Goal: Information Seeking & Learning: Find specific fact

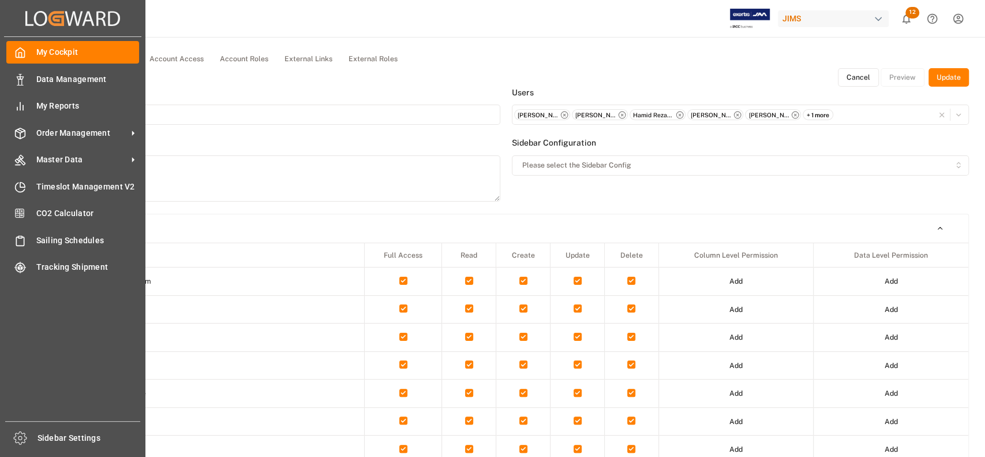
scroll to position [111, 0]
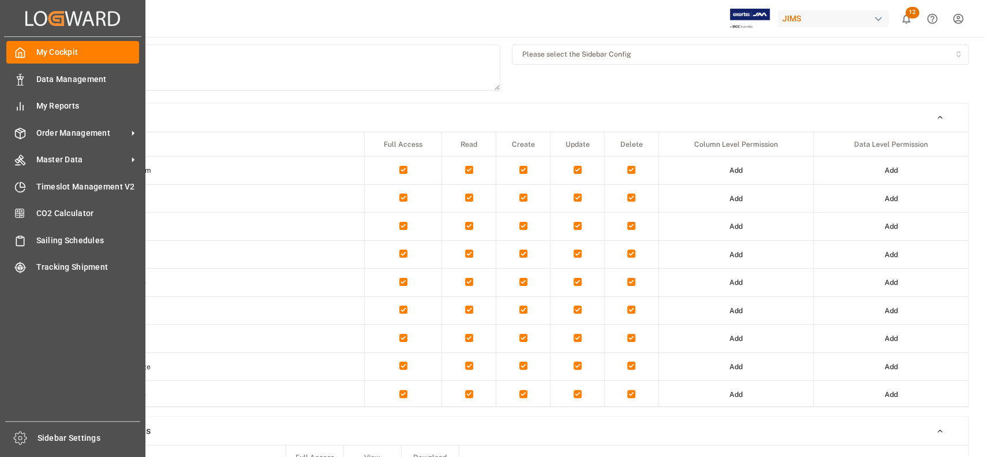
click at [68, 126] on div "Order Management Order Management" at bounding box center [72, 132] width 133 height 23
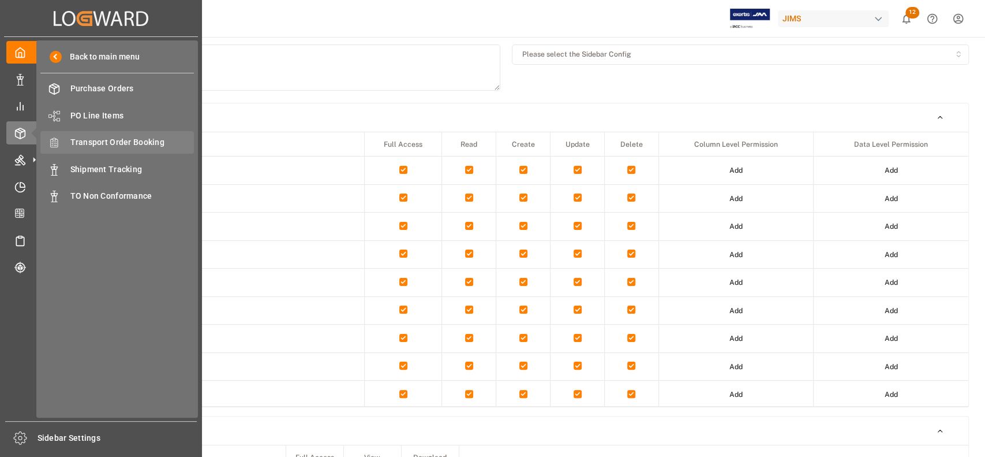
click at [89, 144] on span "Transport Order Booking" at bounding box center [132, 142] width 124 height 12
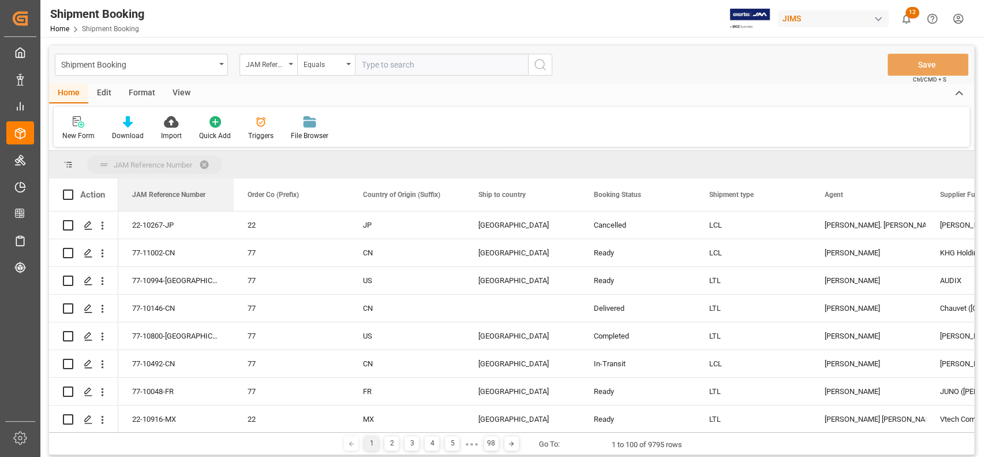
drag, startPoint x: 196, startPoint y: 195, endPoint x: 192, endPoint y: 174, distance: 21.1
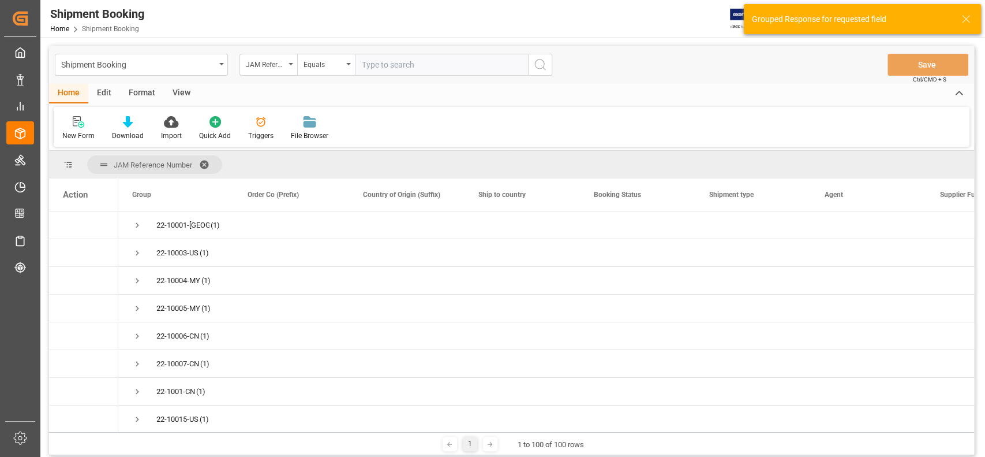
click at [208, 166] on span at bounding box center [208, 164] width 18 height 10
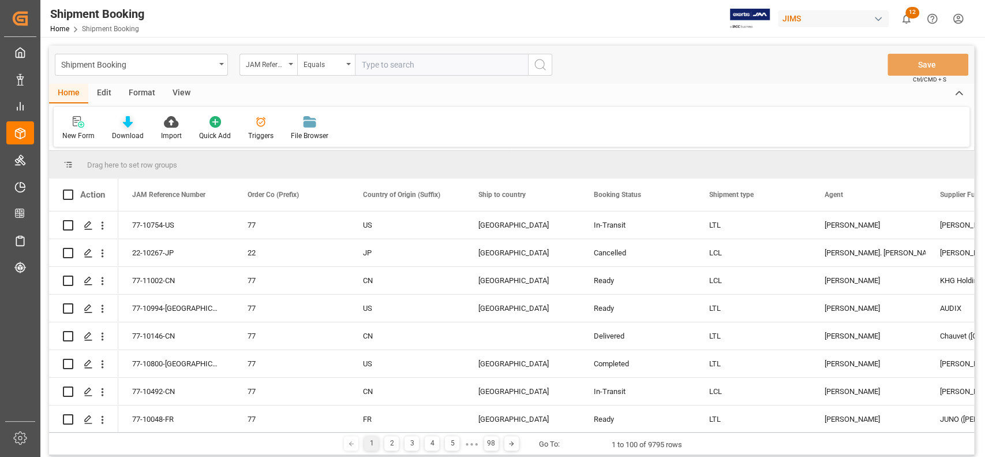
click at [128, 132] on div "Download" at bounding box center [128, 135] width 32 height 10
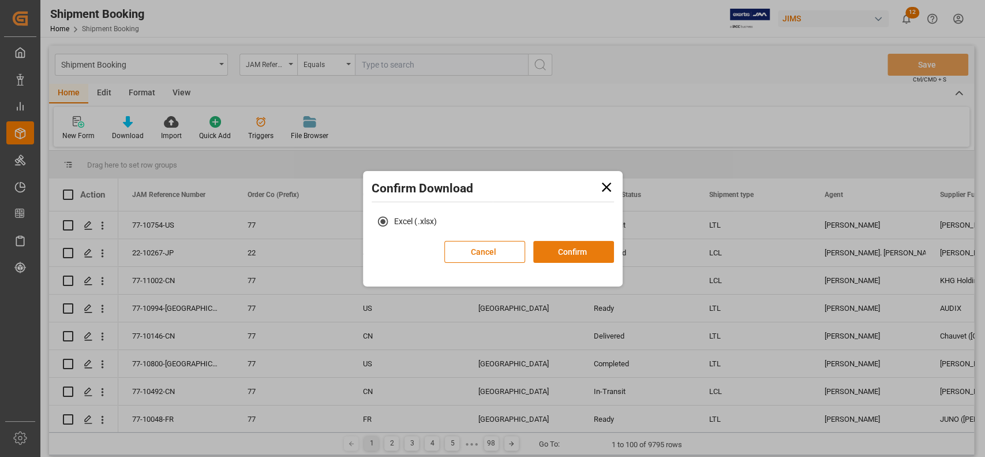
click at [593, 254] on button "Confirm" at bounding box center [573, 252] width 81 height 22
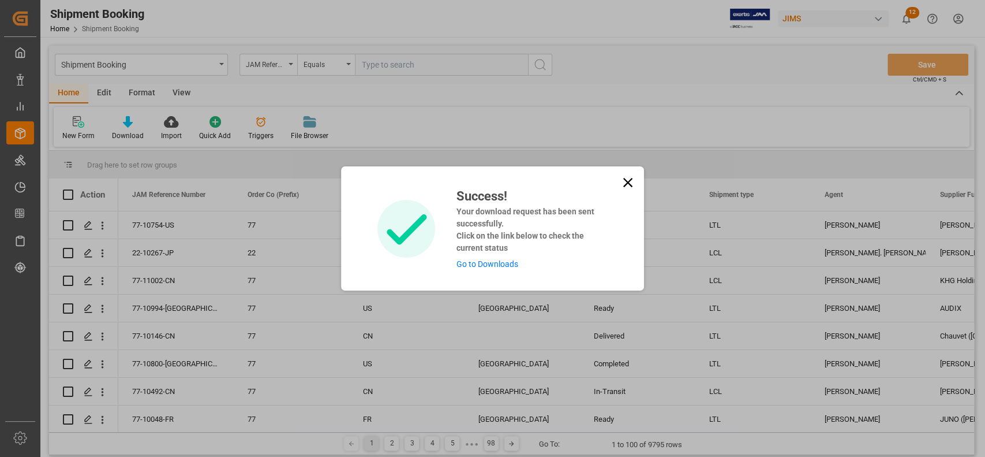
click at [498, 263] on link "Go to Downloads" at bounding box center [487, 263] width 62 height 9
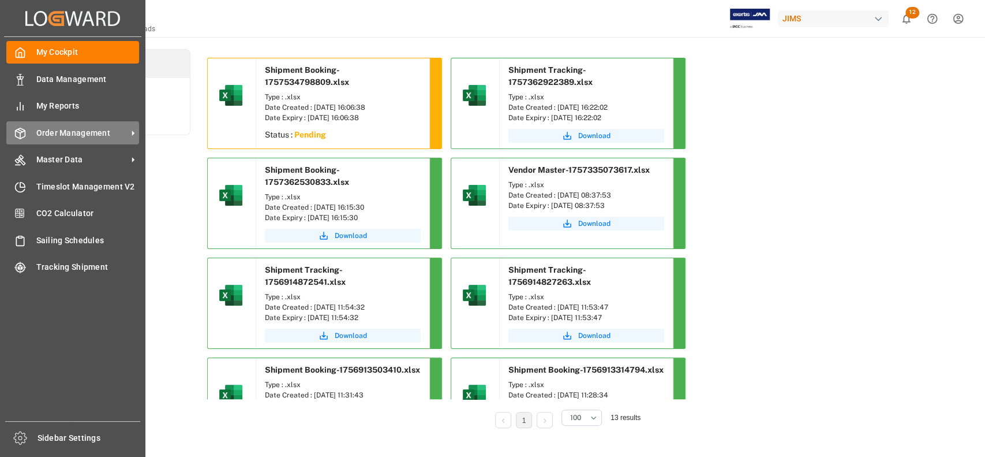
click at [62, 136] on span "Order Management" at bounding box center [81, 133] width 91 height 12
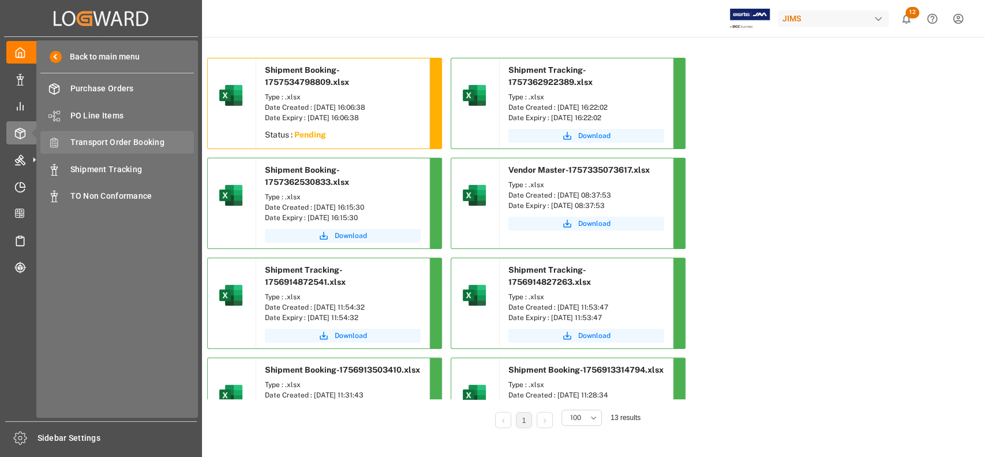
click at [95, 141] on span "Transport Order Booking" at bounding box center [132, 142] width 124 height 12
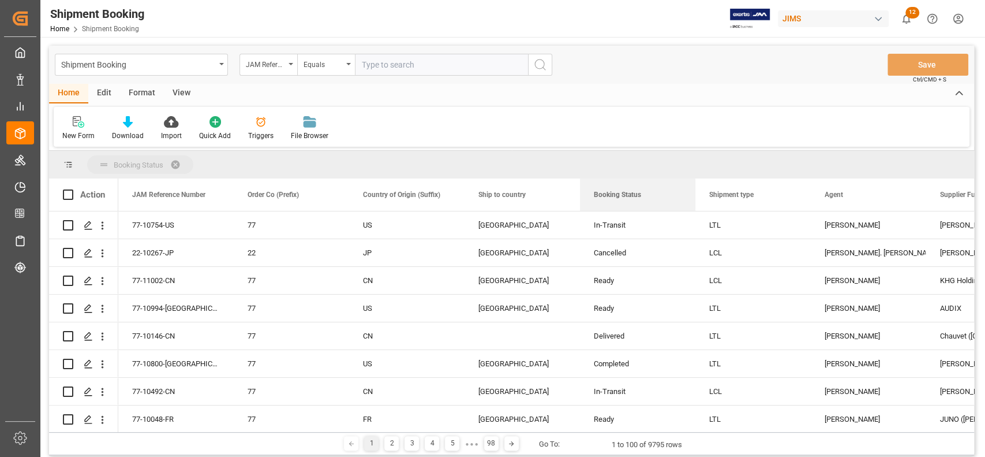
drag, startPoint x: 644, startPoint y: 197, endPoint x: 632, endPoint y: 169, distance: 30.8
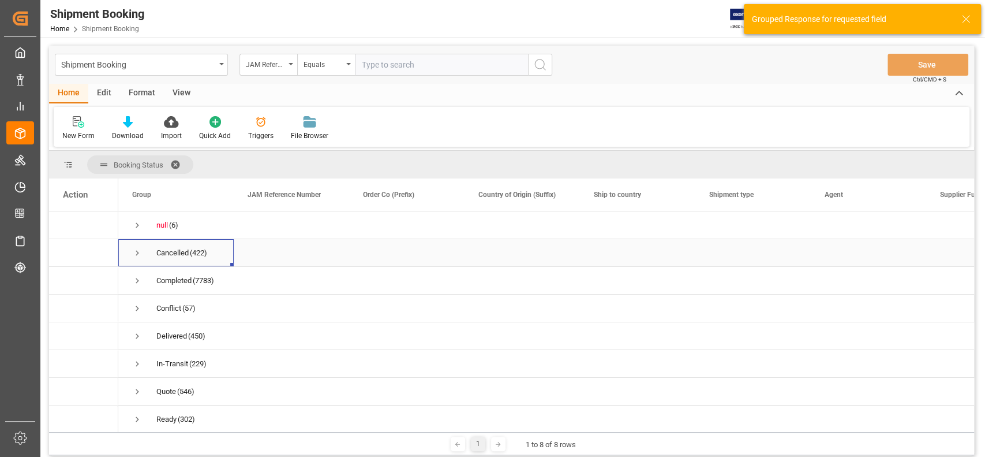
click at [138, 251] on span "Press SPACE to select this row." at bounding box center [137, 253] width 10 height 10
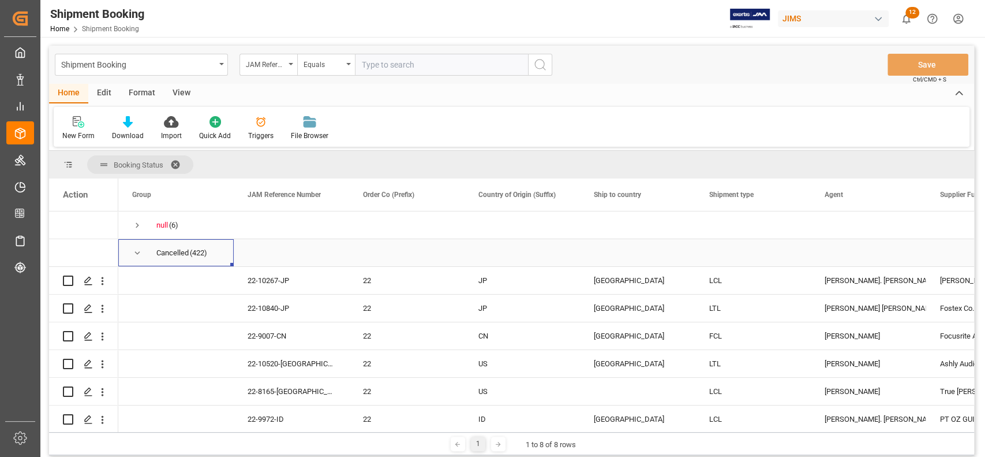
click at [138, 251] on span "Press SPACE to select this row." at bounding box center [137, 253] width 10 height 10
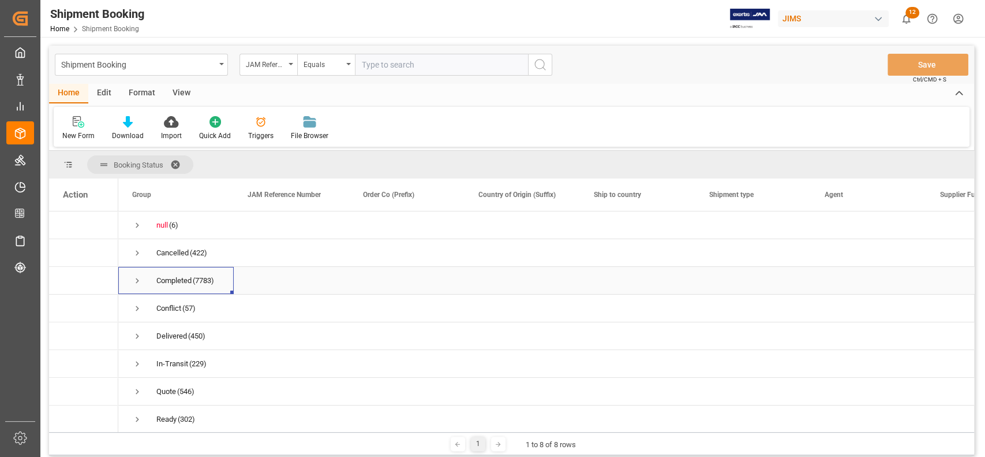
click at [139, 280] on span "Press SPACE to select this row." at bounding box center [137, 280] width 10 height 10
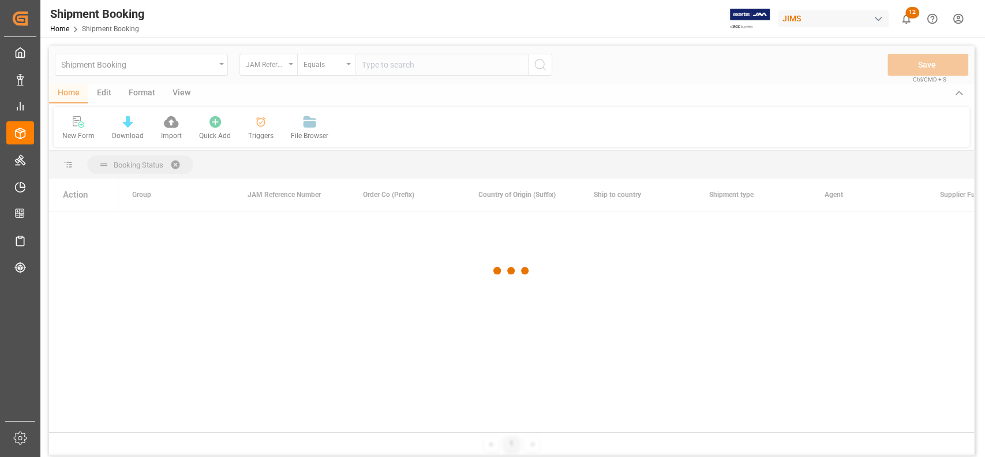
scroll to position [14814, 0]
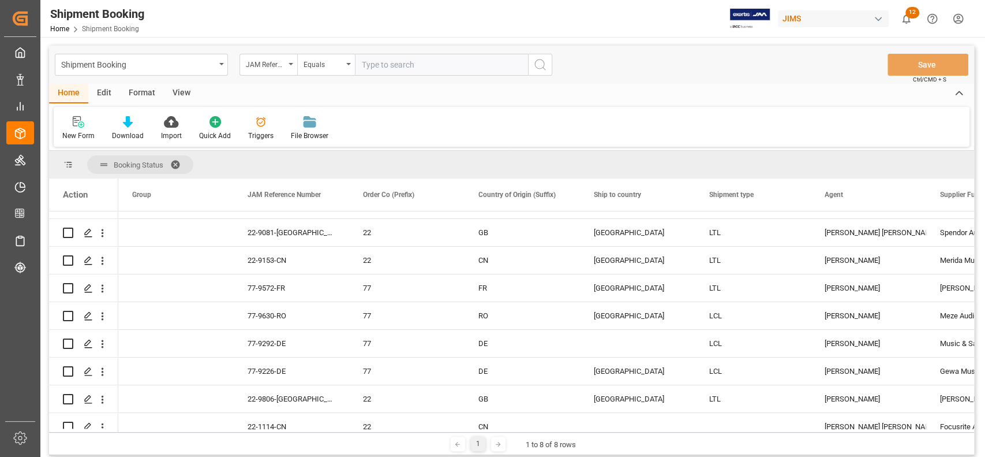
click at [905, 21] on icon "show 12 new notifications" at bounding box center [907, 19] width 8 height 10
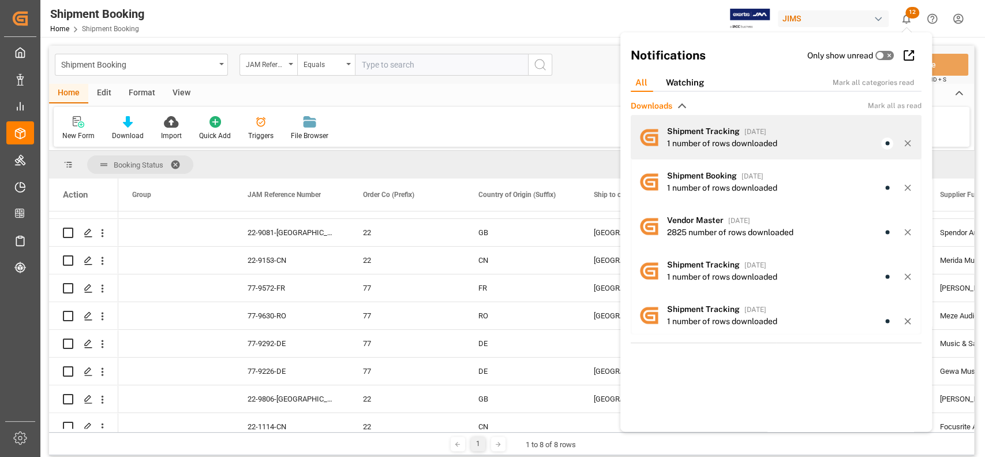
click at [786, 136] on div "Shipment Booking Home Shipment Booking JIMS 12 Notifications Only show unread A…" at bounding box center [511, 228] width 942 height 457
click at [748, 134] on span "[DATE]" at bounding box center [756, 132] width 22 height 8
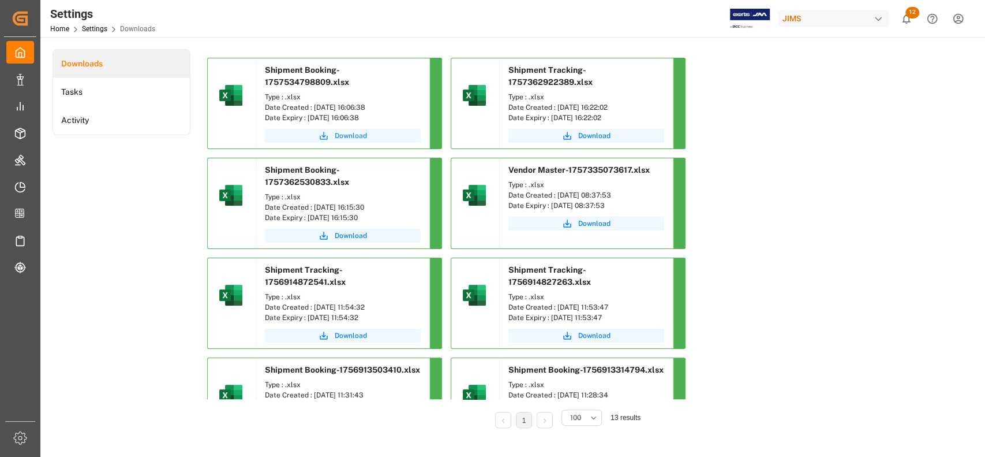
click at [342, 139] on span "Download" at bounding box center [351, 135] width 32 height 10
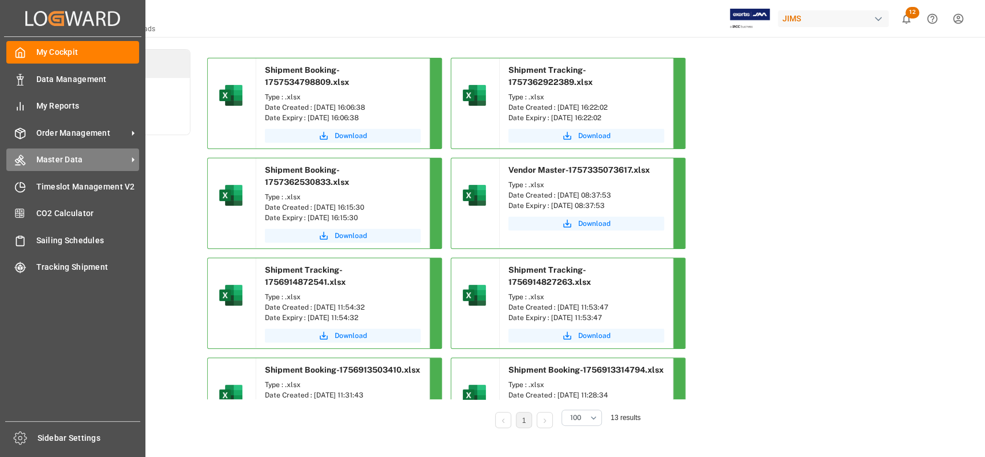
click at [42, 160] on span "Master Data" at bounding box center [81, 160] width 91 height 12
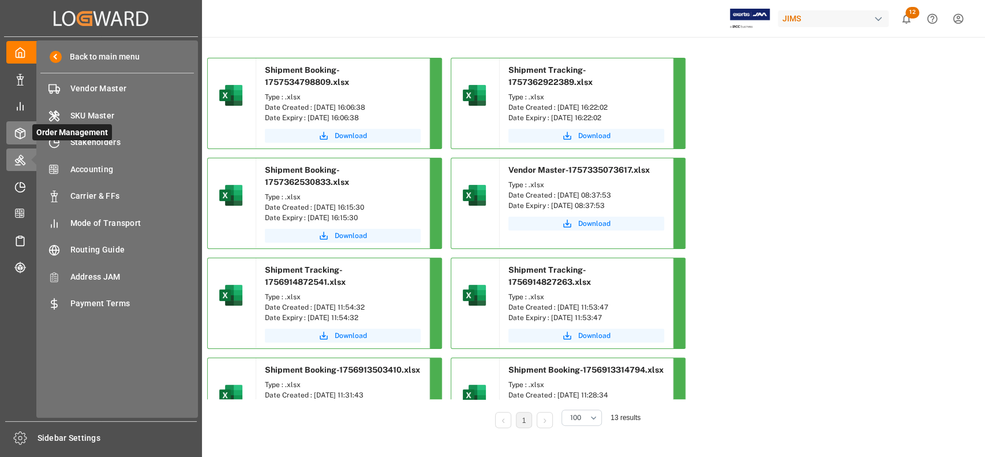
click at [21, 137] on icon at bounding box center [20, 134] width 12 height 12
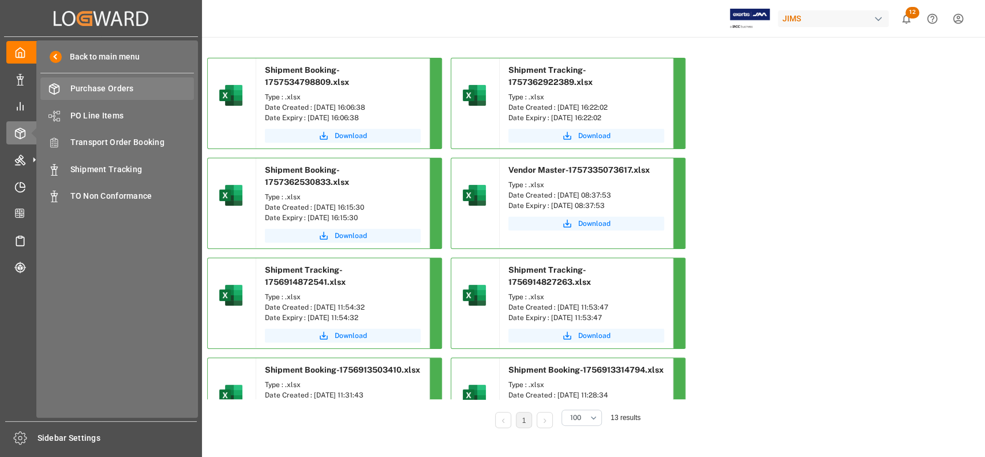
click at [81, 91] on span "Purchase Orders" at bounding box center [132, 89] width 124 height 12
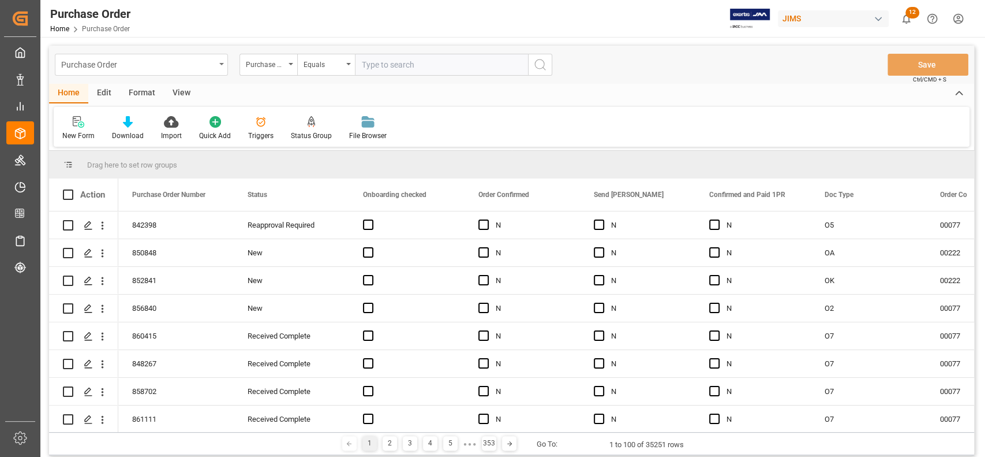
click at [208, 65] on div "Purchase Order" at bounding box center [138, 64] width 154 height 14
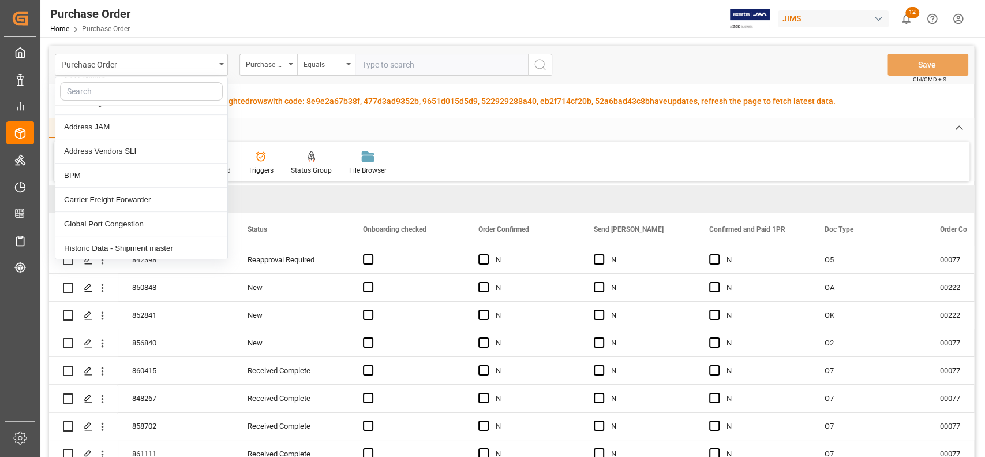
scroll to position [354, 0]
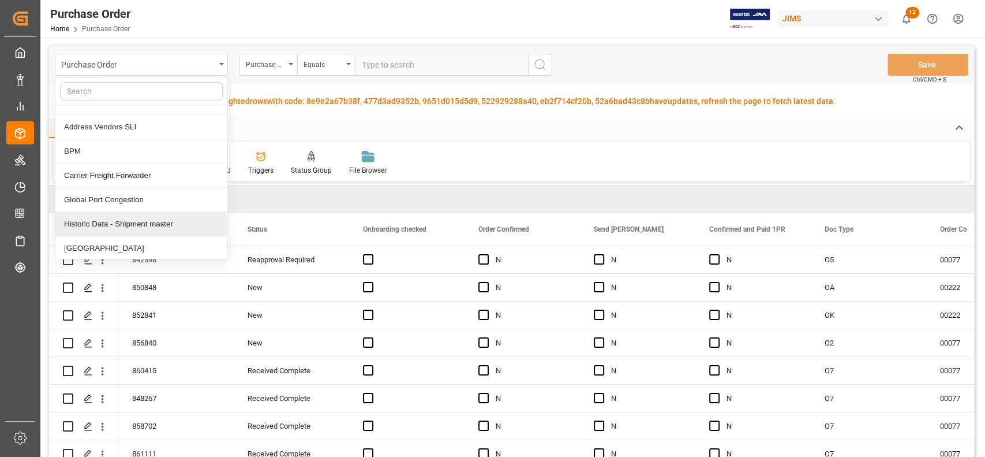
click at [158, 217] on div "Historic Data - Shipment master" at bounding box center [141, 224] width 172 height 24
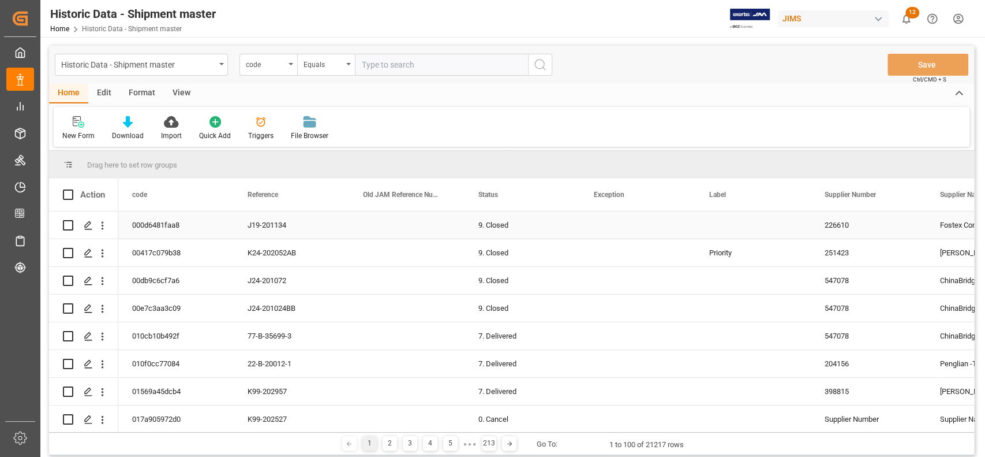
click at [370, 226] on div "Press SPACE to select this row." at bounding box center [406, 224] width 115 height 27
click at [269, 222] on div "J19-201134" at bounding box center [291, 224] width 115 height 27
click at [328, 193] on span at bounding box center [330, 194] width 10 height 10
click at [547, 305] on div "9. Closed" at bounding box center [522, 307] width 115 height 27
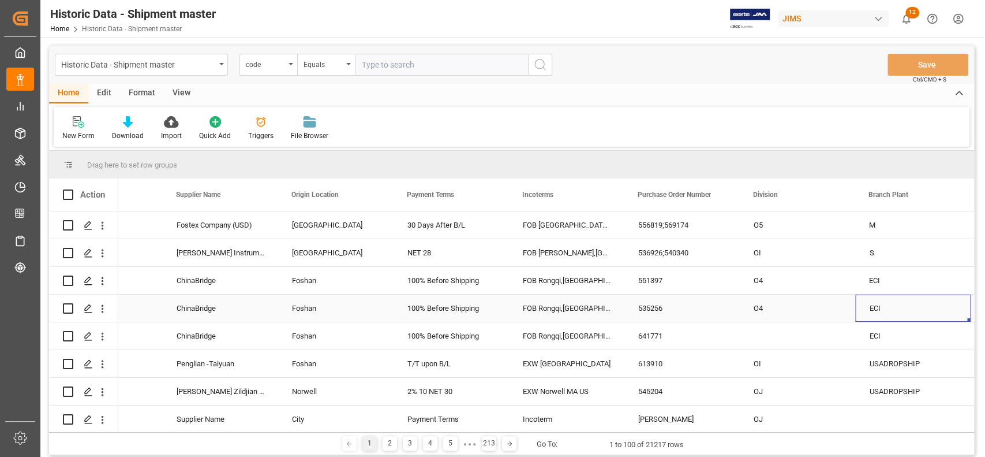
scroll to position [0, 880]
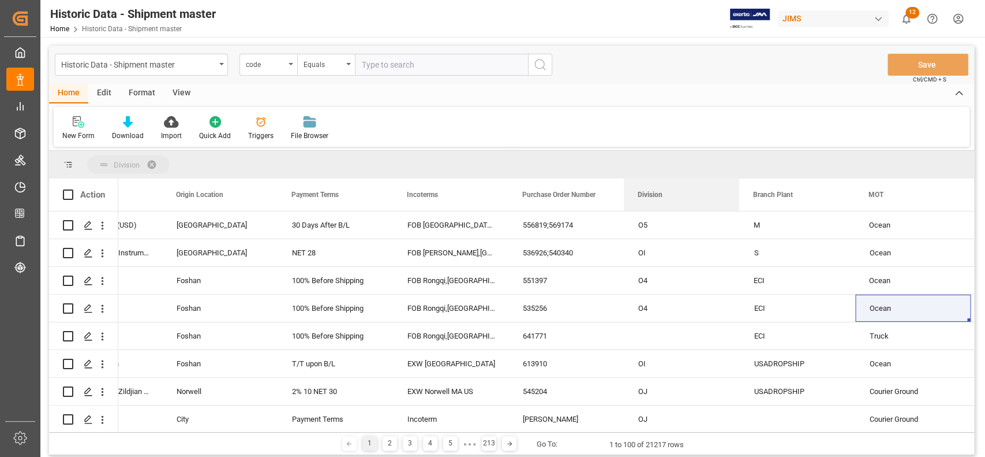
drag, startPoint x: 659, startPoint y: 197, endPoint x: 652, endPoint y: 173, distance: 25.8
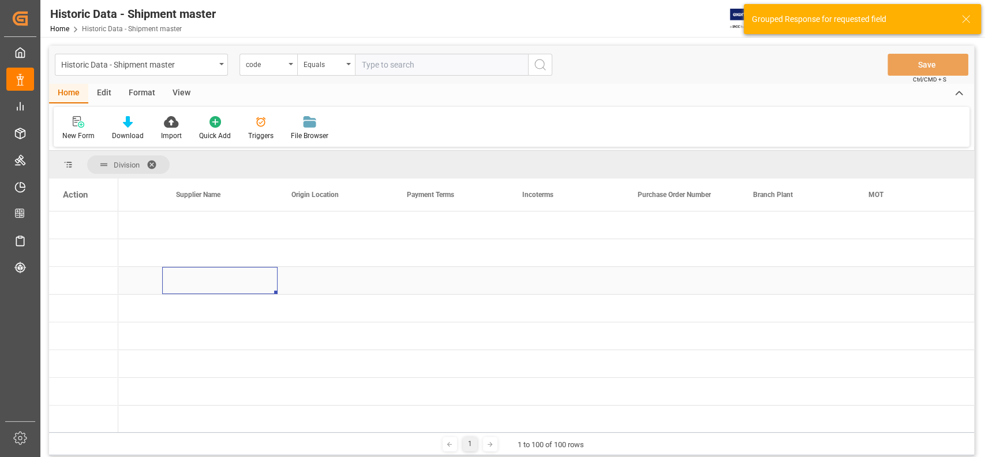
click at [217, 281] on div "Press SPACE to select this row." at bounding box center [219, 280] width 115 height 27
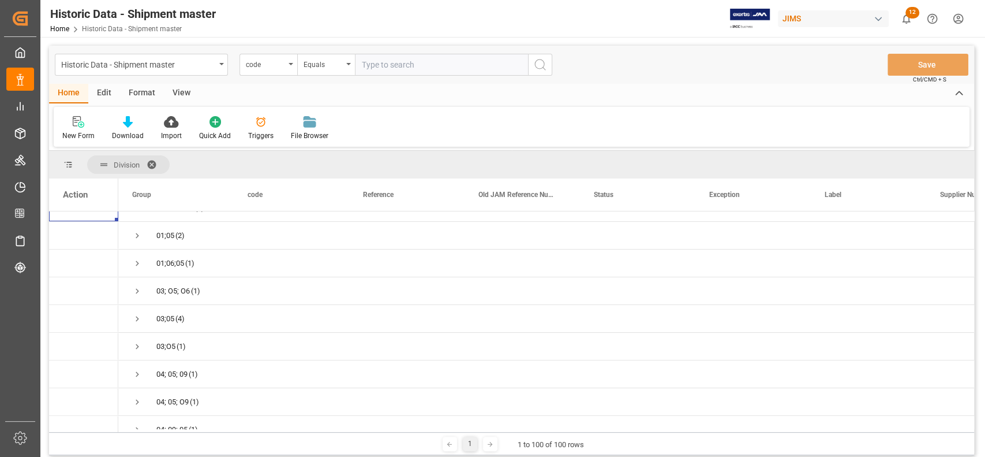
scroll to position [0, 0]
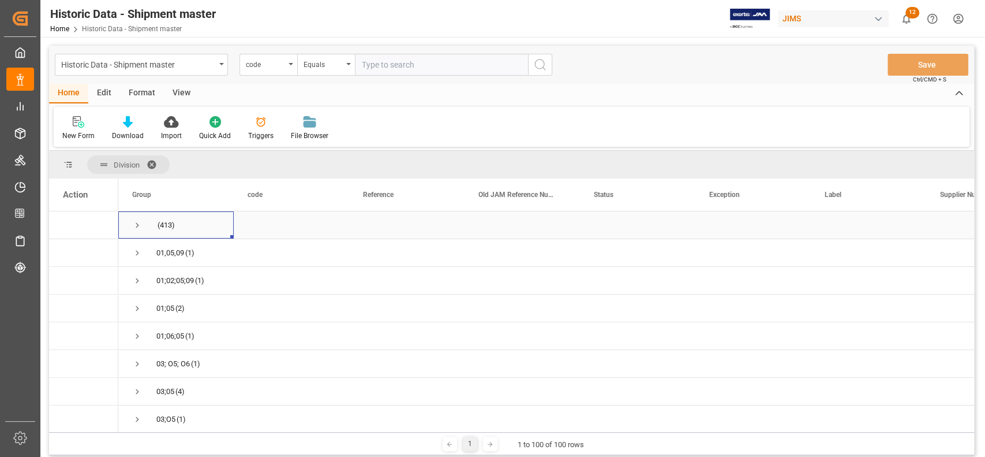
click at [136, 225] on span "Press SPACE to select this row." at bounding box center [137, 225] width 10 height 10
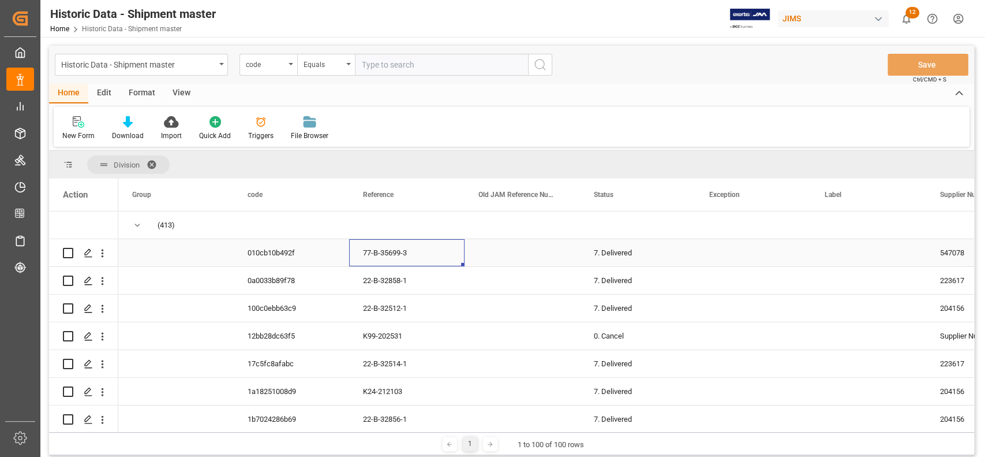
click at [373, 257] on div "77-B-35699-3" at bounding box center [406, 252] width 115 height 27
click at [139, 225] on span "Press SPACE to select this row." at bounding box center [137, 225] width 10 height 10
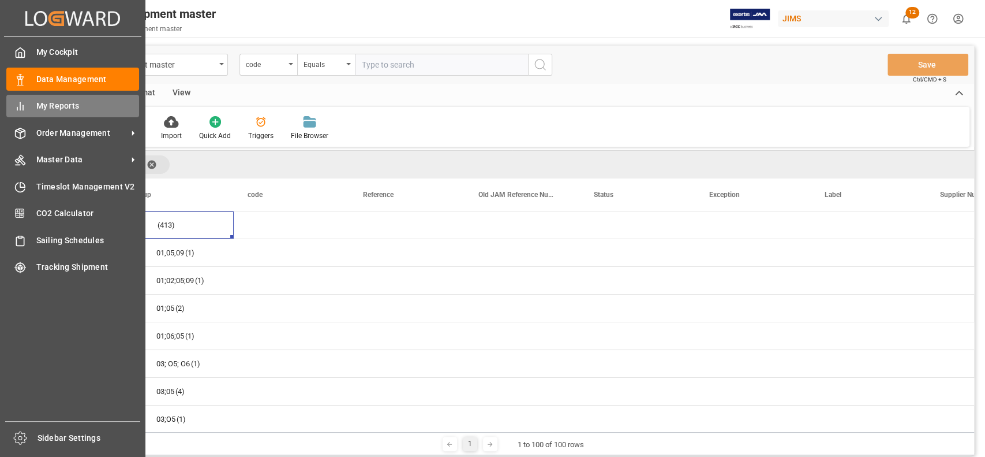
click at [33, 105] on div "My Reports My Reports" at bounding box center [72, 106] width 133 height 23
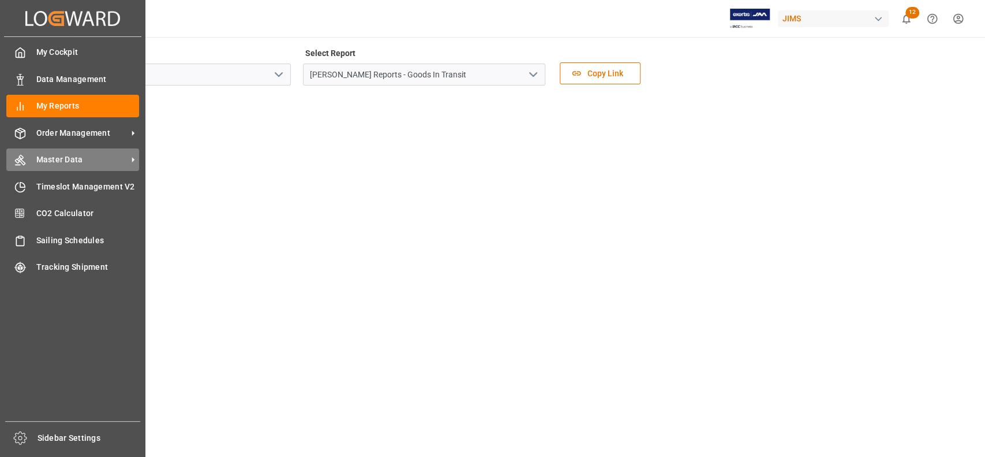
click at [50, 162] on span "Master Data" at bounding box center [81, 160] width 91 height 12
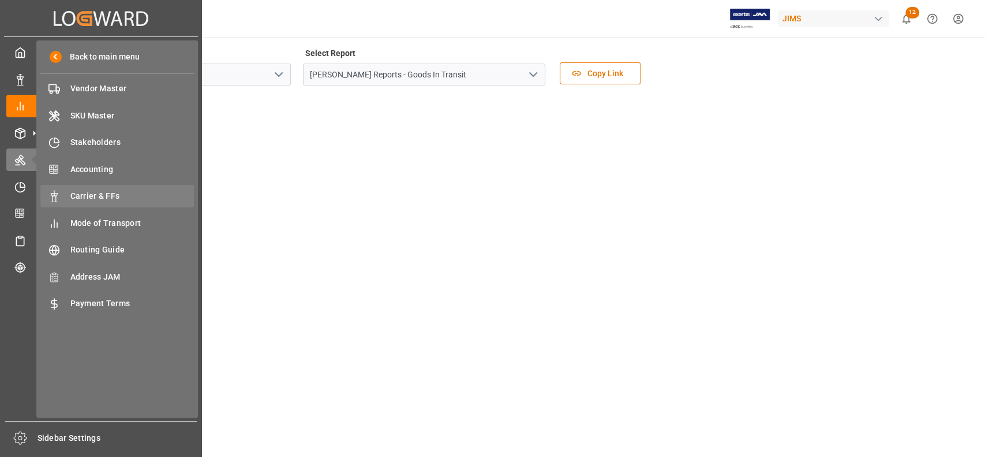
click at [115, 192] on span "Carrier & FFs" at bounding box center [132, 196] width 124 height 12
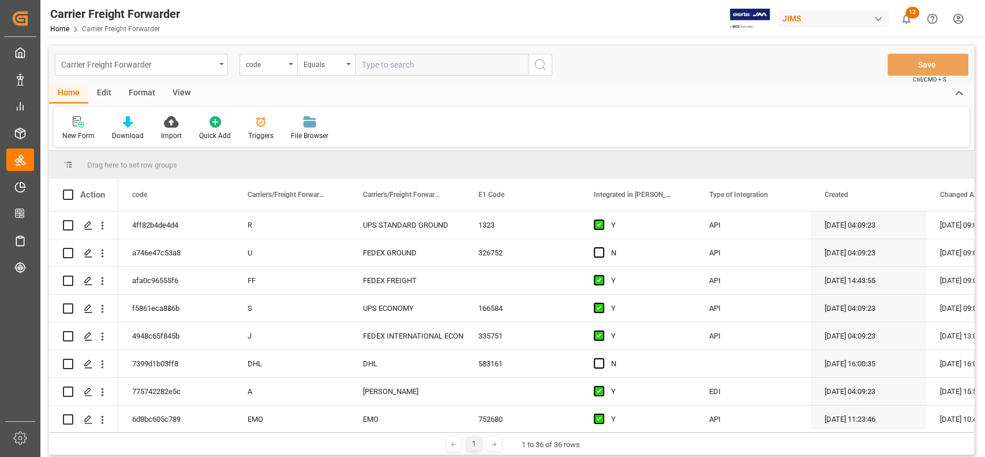
click at [147, 62] on div "Carrier Freight Forwarder" at bounding box center [138, 64] width 154 height 14
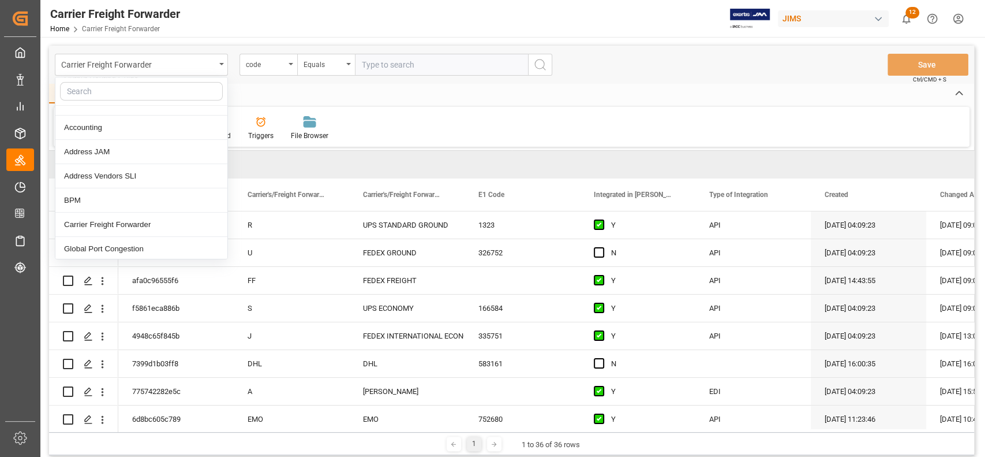
scroll to position [330, 0]
click at [99, 196] on div "Carrier Freight Forwarder" at bounding box center [141, 200] width 172 height 24
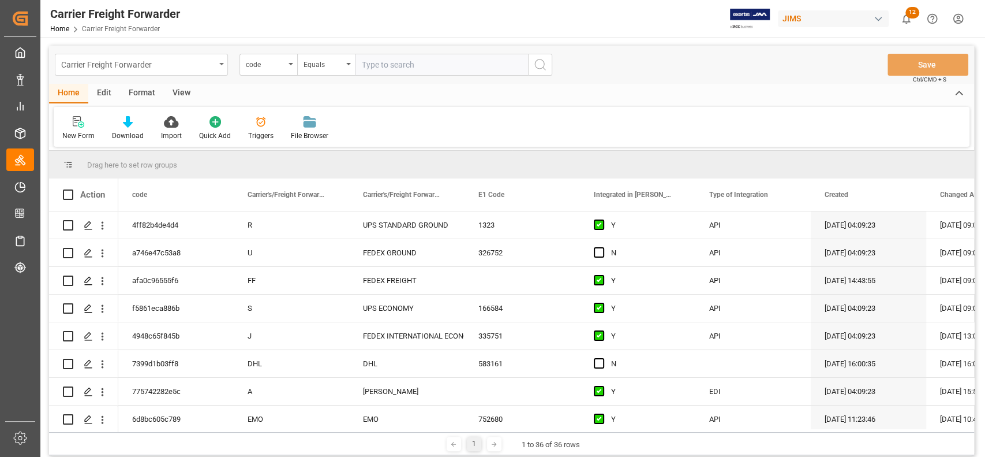
click at [214, 62] on div "Carrier Freight Forwarder" at bounding box center [138, 64] width 154 height 14
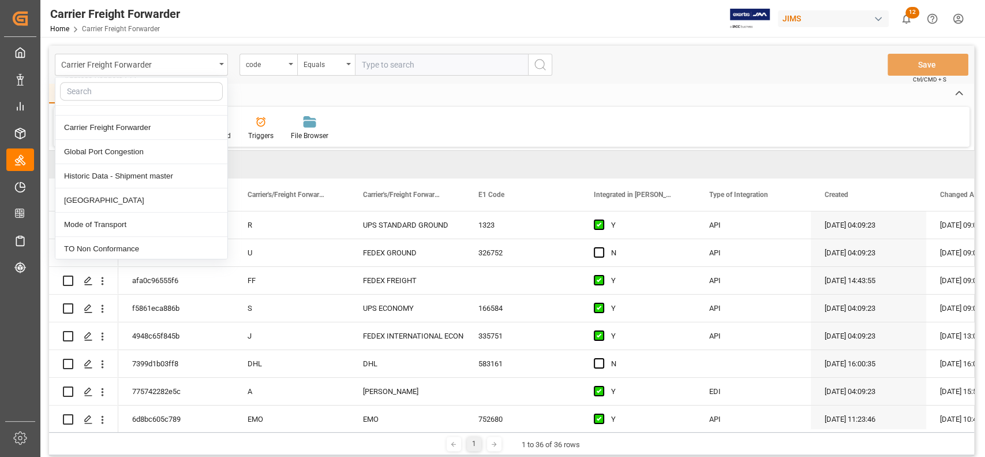
scroll to position [427, 0]
click at [122, 221] on div "TO Non Conformance" at bounding box center [141, 224] width 172 height 24
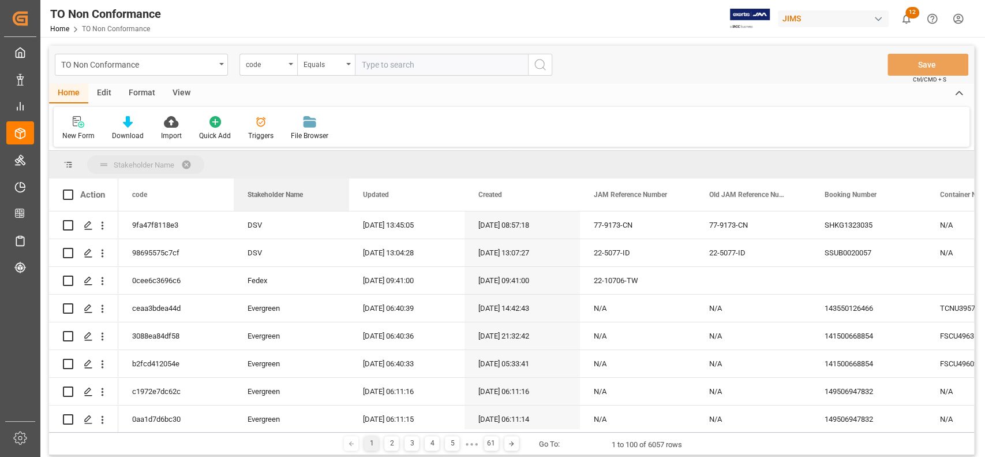
drag, startPoint x: 275, startPoint y: 192, endPoint x: 270, endPoint y: 166, distance: 25.9
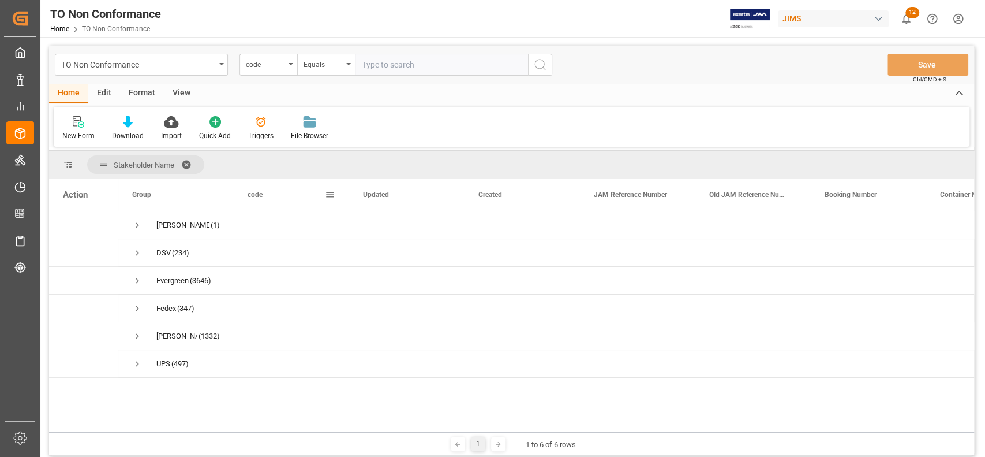
drag, startPoint x: 231, startPoint y: 198, endPoint x: 267, endPoint y: 197, distance: 35.8
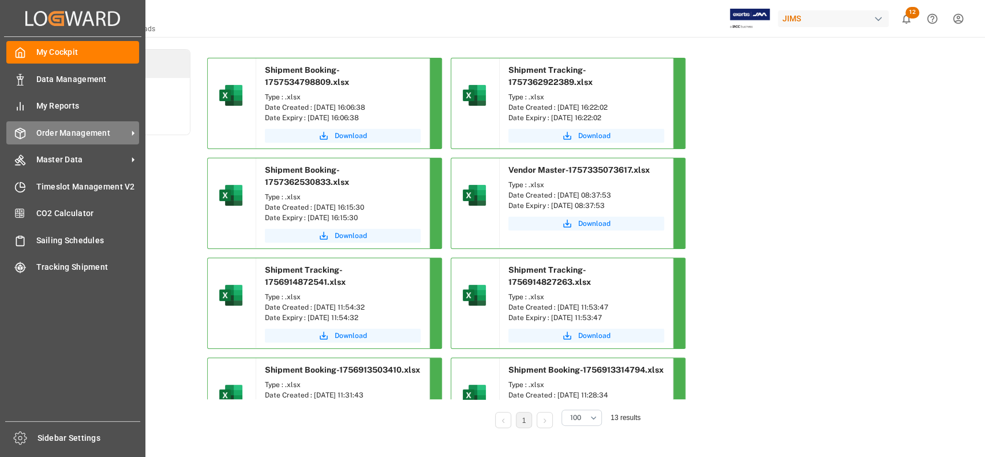
click at [62, 130] on span "Order Management" at bounding box center [81, 133] width 91 height 12
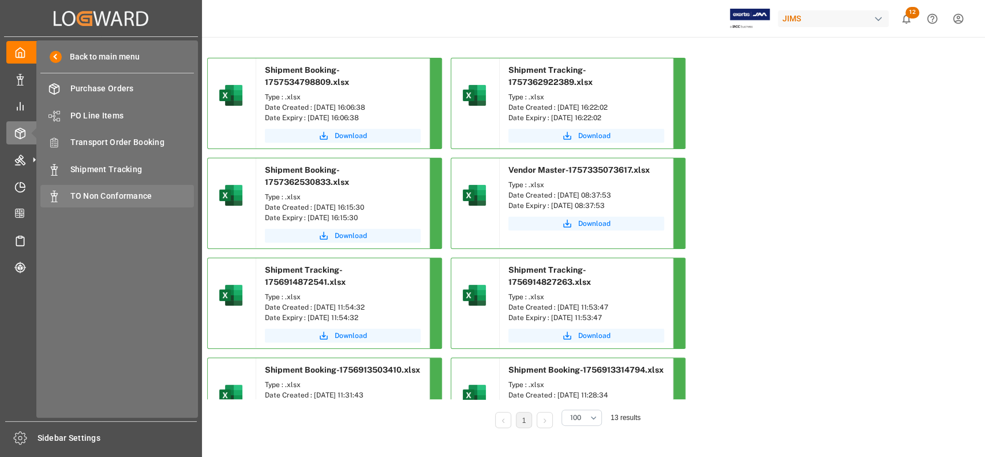
click at [78, 200] on span "TO Non Conformance" at bounding box center [132, 196] width 124 height 12
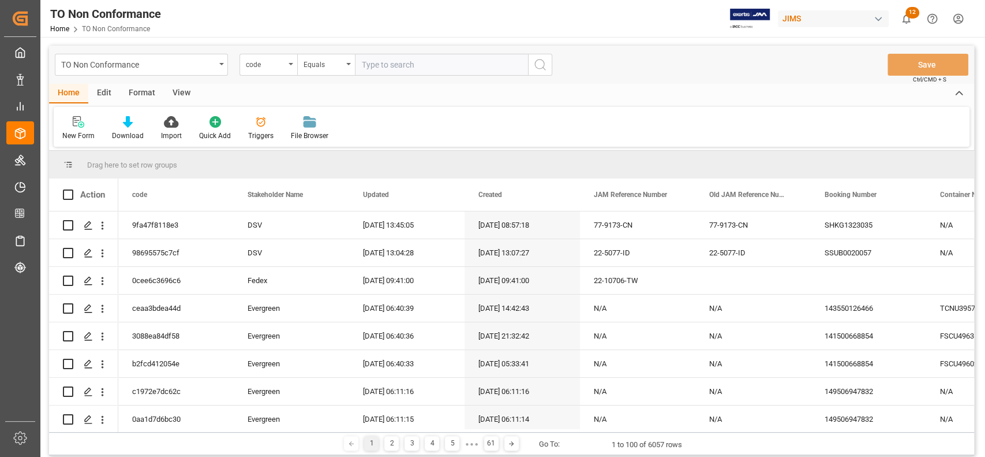
click at [304, 91] on div "Home Edit Format View" at bounding box center [511, 94] width 925 height 20
click at [216, 62] on div "TO Non Conformance" at bounding box center [141, 65] width 173 height 22
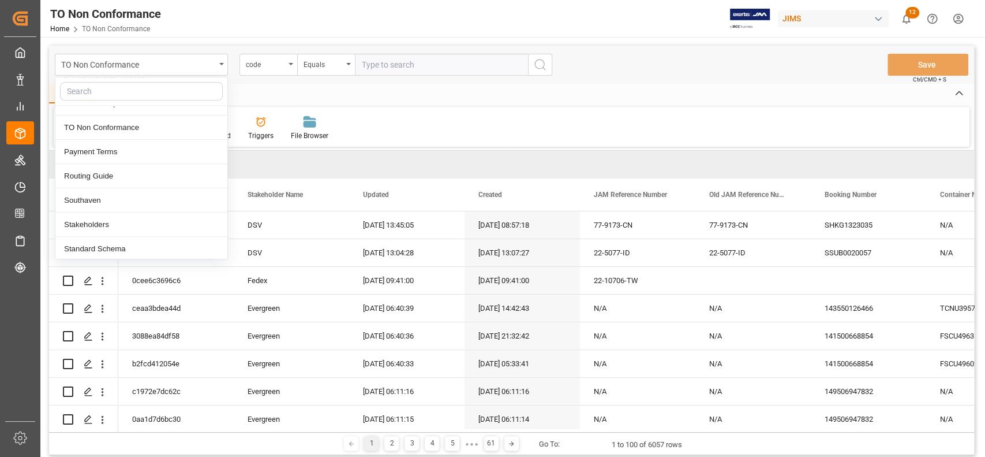
scroll to position [548, 0]
click at [125, 225] on div "Standard Schema" at bounding box center [141, 224] width 172 height 24
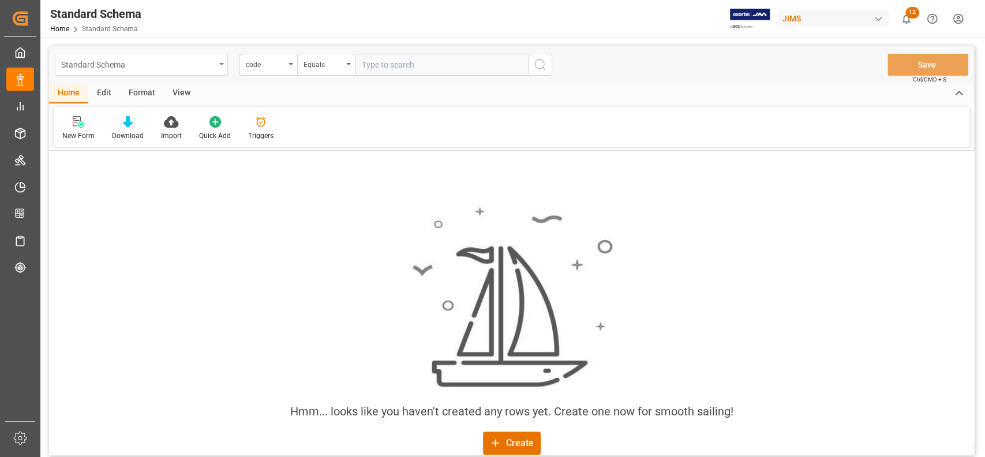
click at [220, 67] on div "Standard Schema" at bounding box center [141, 65] width 173 height 22
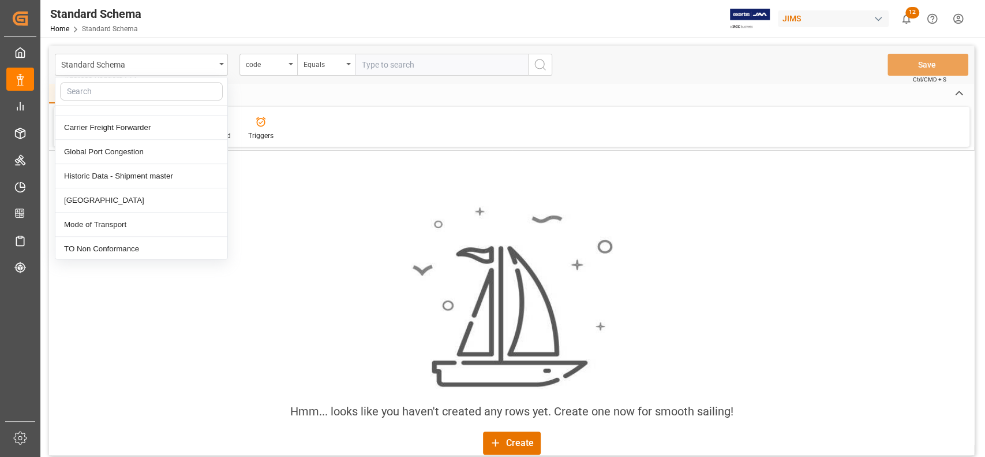
scroll to position [427, 0]
click at [149, 156] on div "Historic Data - Shipment master" at bounding box center [141, 152] width 172 height 24
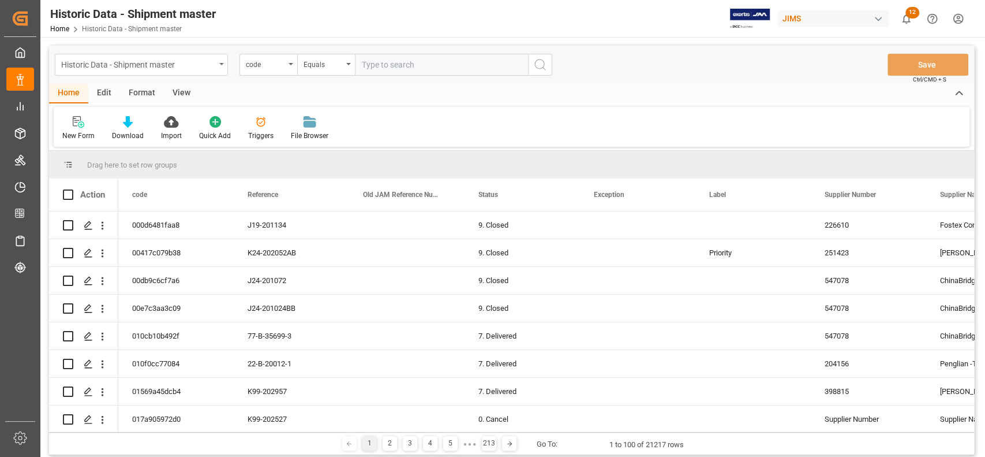
click at [141, 63] on div "Historic Data - Shipment master" at bounding box center [138, 64] width 154 height 14
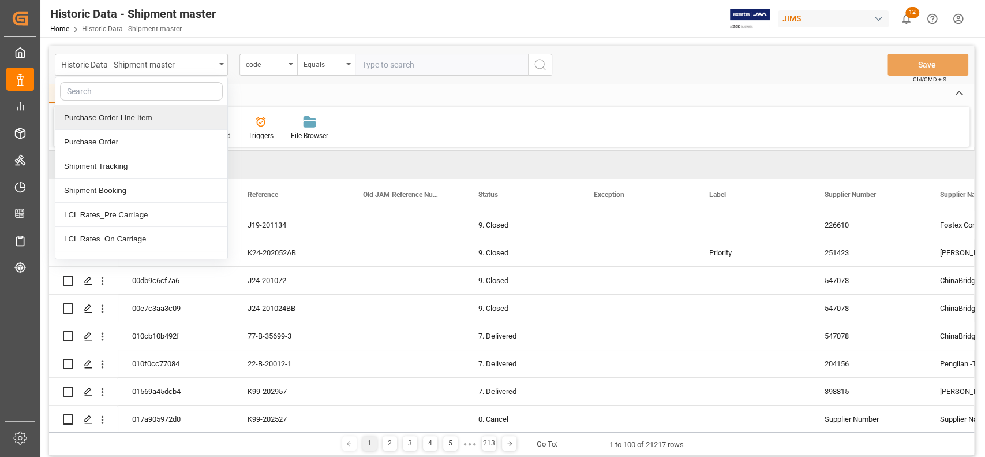
click at [126, 115] on div "Purchase Order Line Item" at bounding box center [141, 118] width 172 height 24
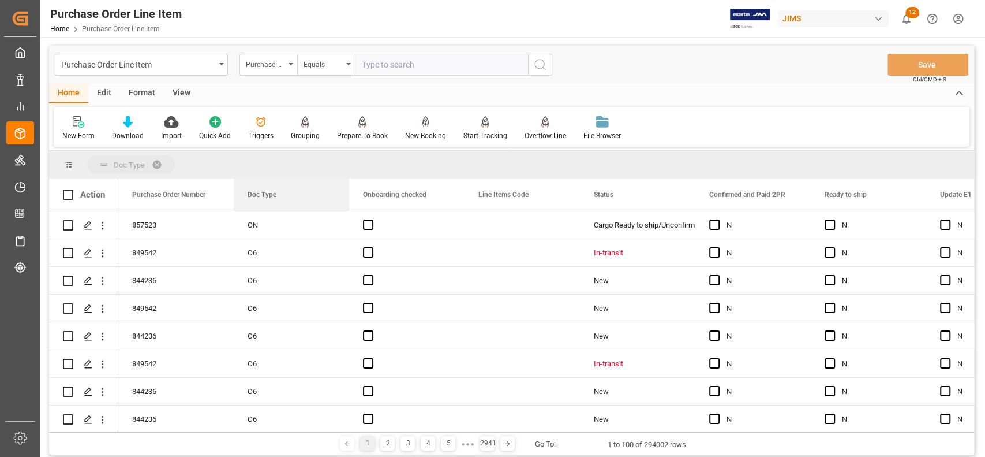
drag, startPoint x: 268, startPoint y: 192, endPoint x: 270, endPoint y: 175, distance: 16.3
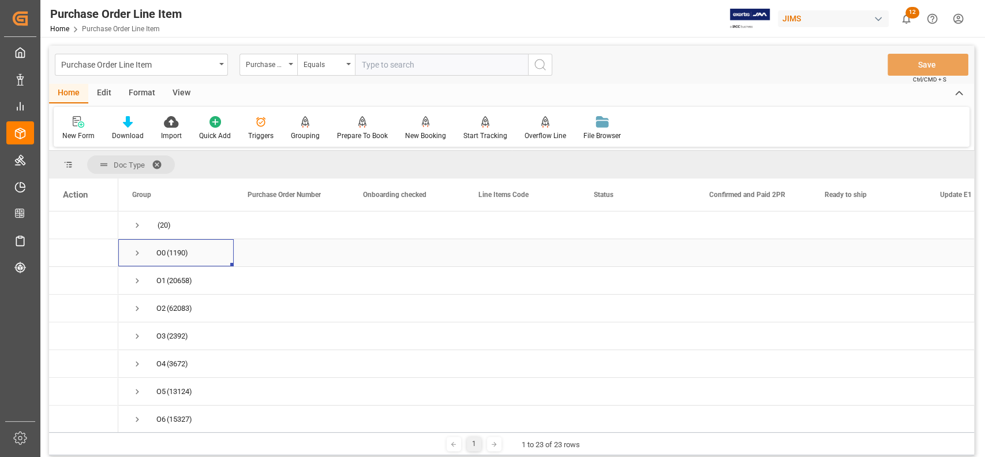
click at [199, 257] on span "O0 (1190)" at bounding box center [176, 253] width 88 height 26
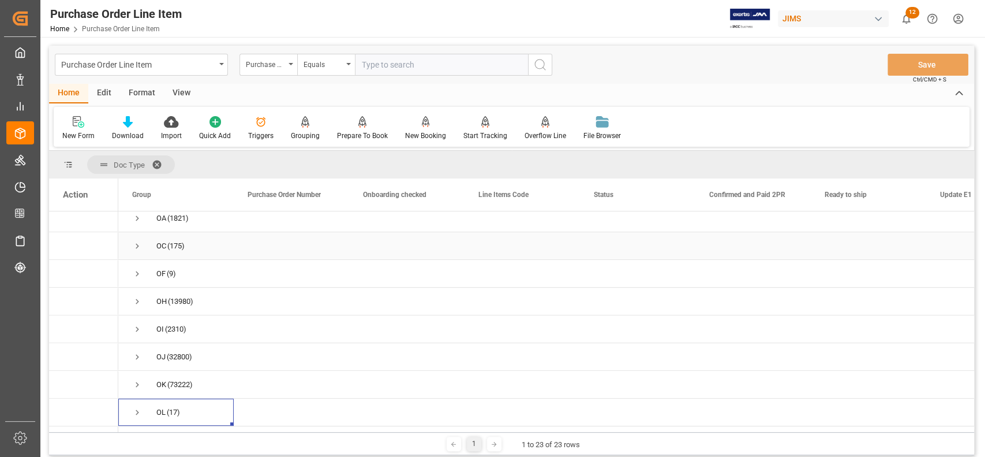
scroll to position [312, 0]
click at [136, 358] on span "Press SPACE to select this row." at bounding box center [137, 356] width 10 height 10
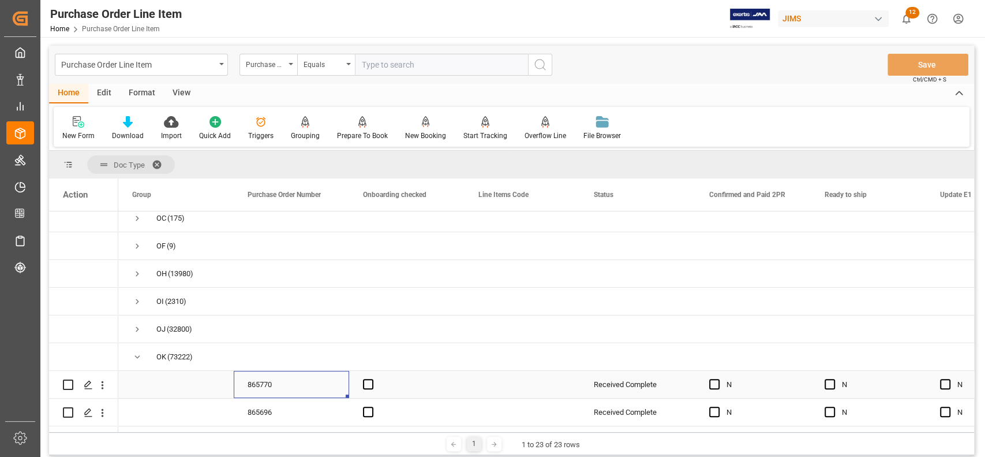
click at [318, 383] on div "865770" at bounding box center [291, 384] width 115 height 27
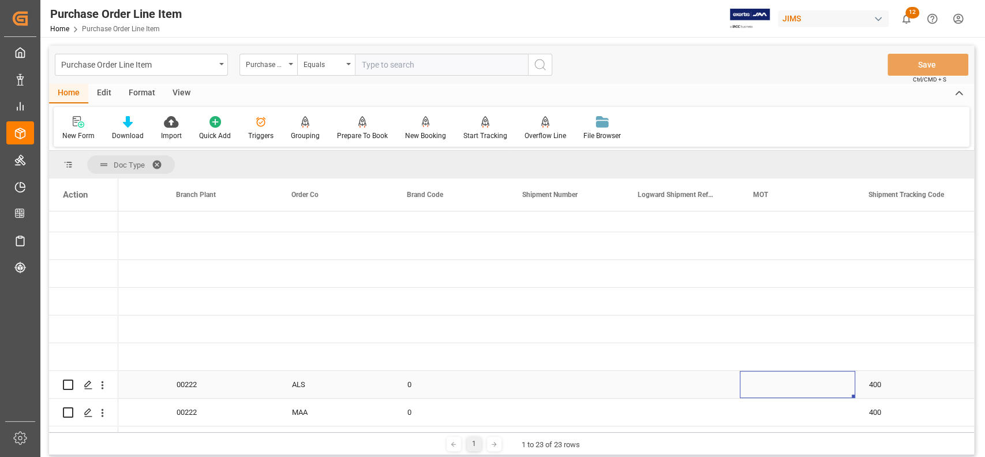
scroll to position [0, 0]
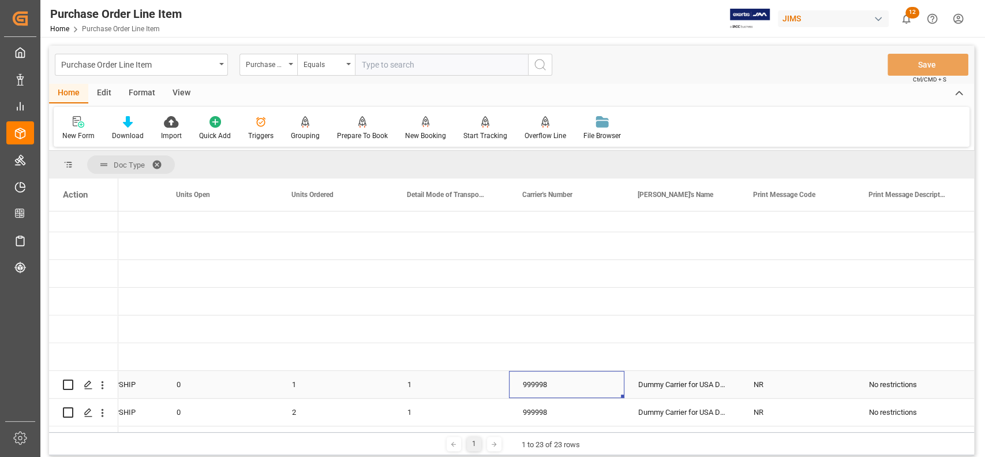
click at [525, 390] on div "999998" at bounding box center [566, 384] width 115 height 27
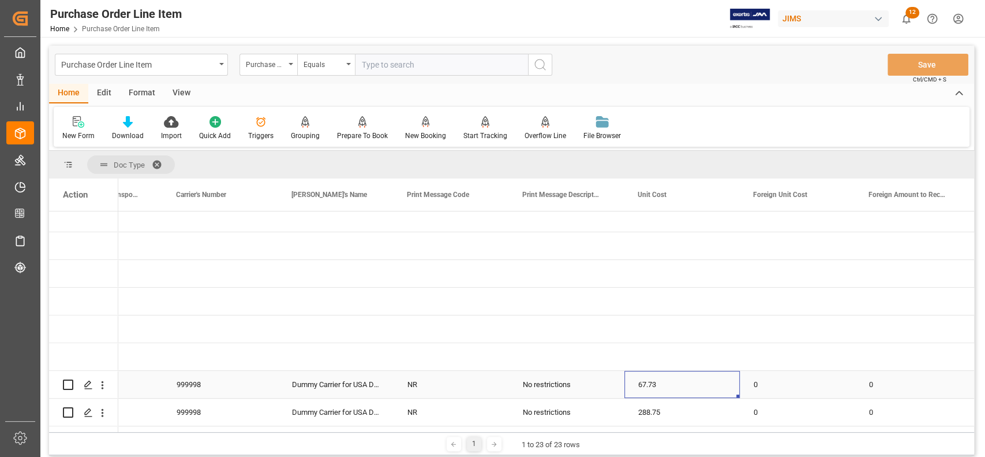
click at [707, 382] on div "67.73" at bounding box center [681, 384] width 115 height 27
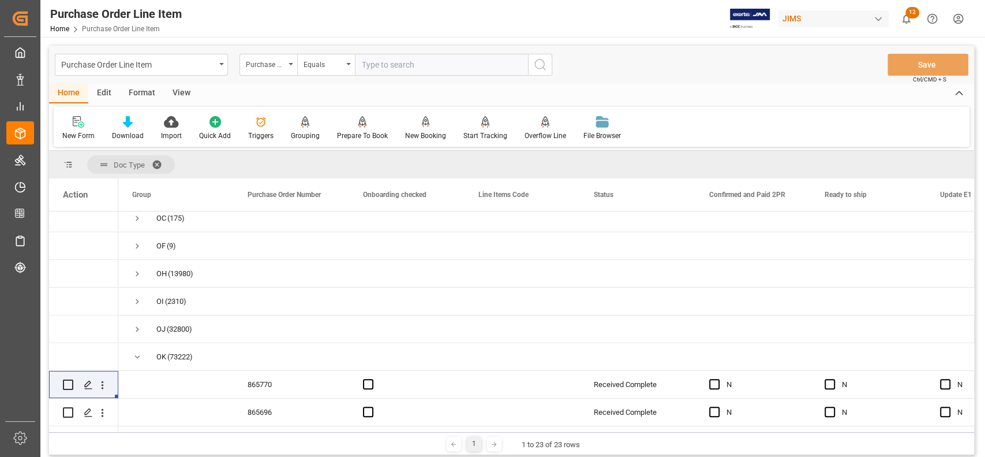
click at [161, 159] on span at bounding box center [161, 164] width 18 height 10
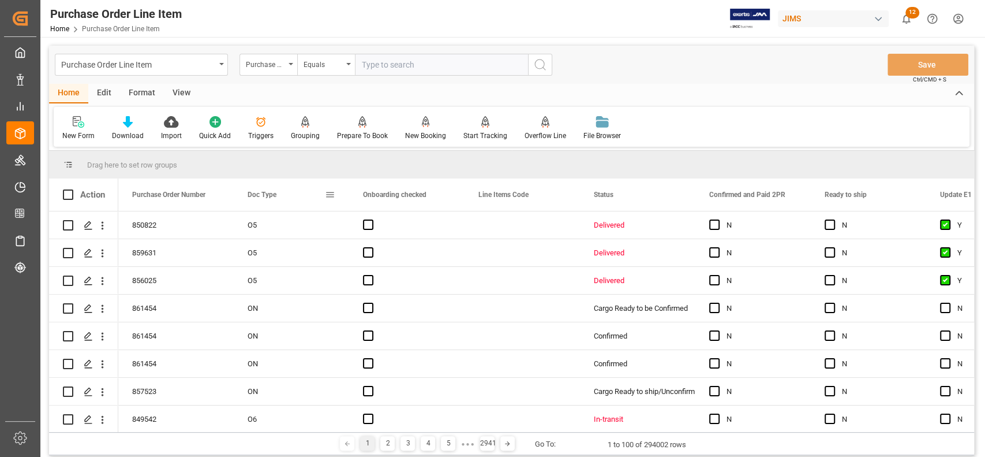
click at [328, 195] on span at bounding box center [330, 194] width 10 height 10
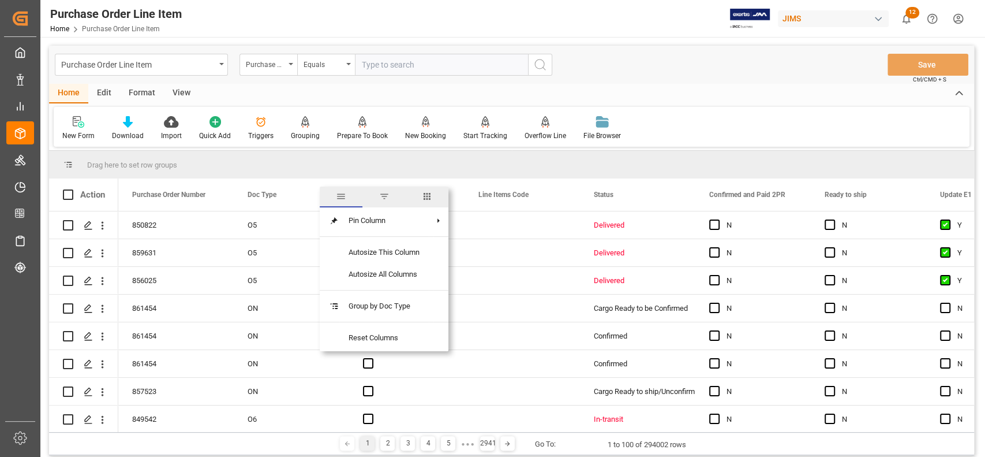
click at [385, 201] on span "filter" at bounding box center [384, 196] width 10 height 10
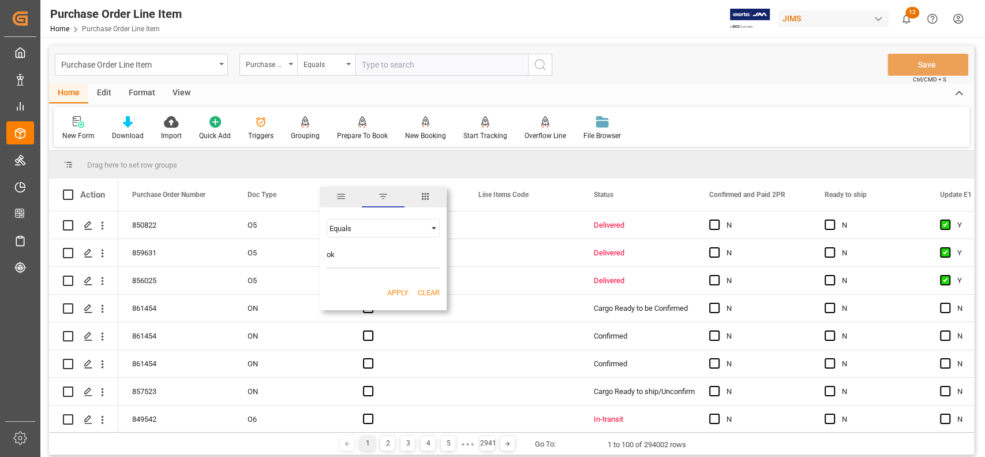
drag, startPoint x: 393, startPoint y: 252, endPoint x: 396, endPoint y: 294, distance: 41.7
click at [396, 294] on div "Equals ok AND OR Equals Apply Clear" at bounding box center [383, 259] width 127 height 98
type input "ok"
click at [396, 294] on button "Apply" at bounding box center [397, 293] width 21 height 12
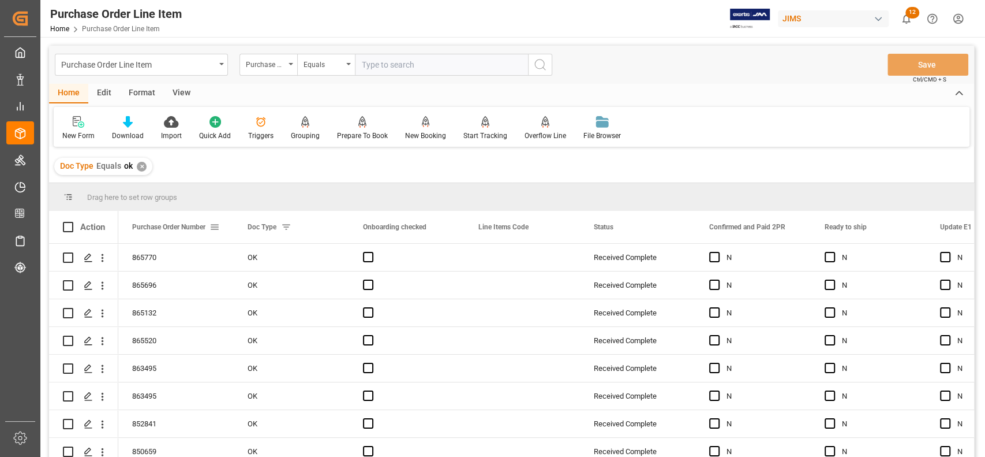
click at [220, 229] on div "Purchase Order Number" at bounding box center [175, 227] width 115 height 32
click at [215, 226] on span at bounding box center [215, 227] width 10 height 10
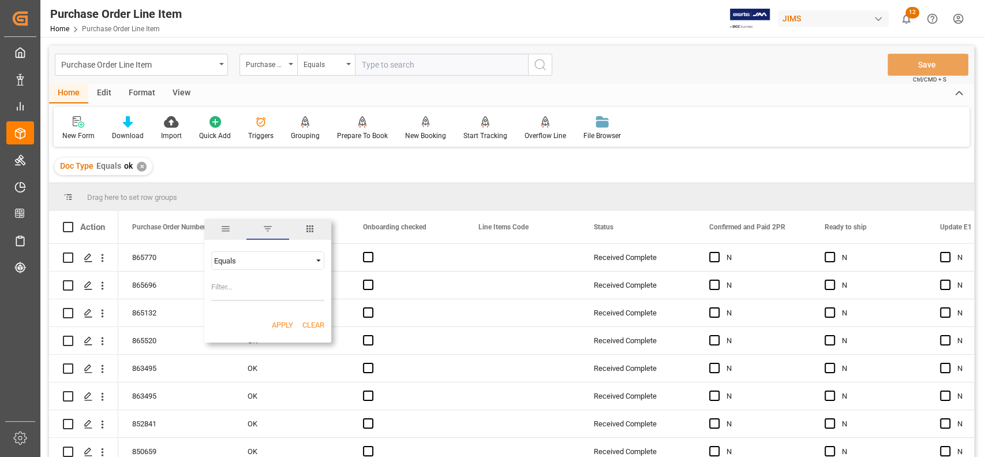
click at [314, 225] on span "columns" at bounding box center [310, 228] width 10 height 10
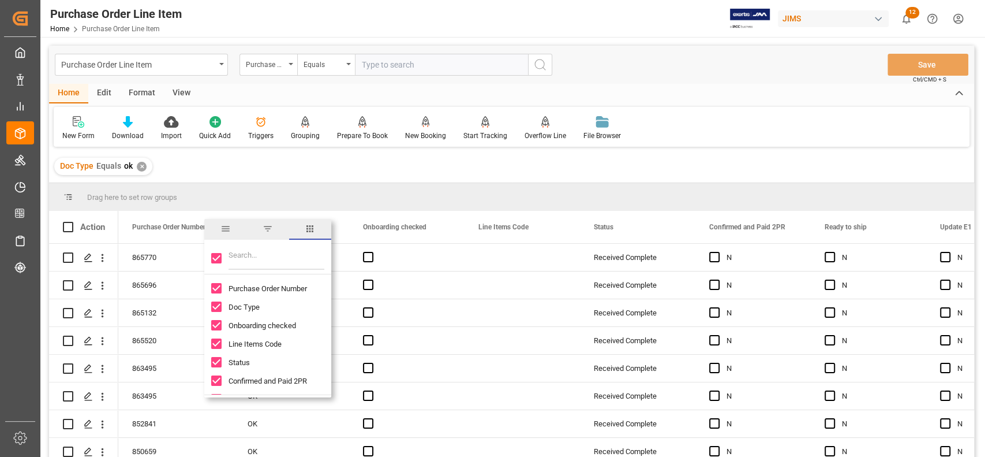
click at [216, 260] on input "Toggle Select All Columns" at bounding box center [216, 258] width 10 height 10
checkbox input "false"
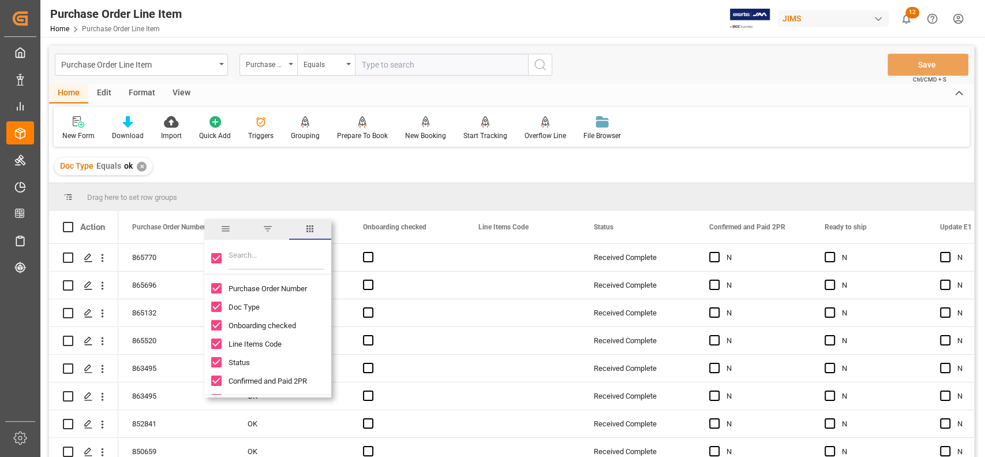
checkbox input "false"
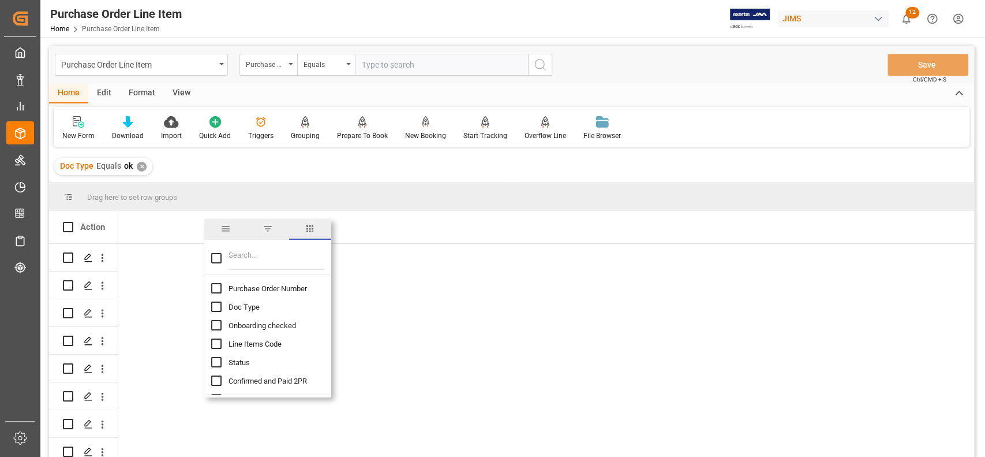
click at [215, 289] on input "Purchase Order Number column toggle visibility (hidden)" at bounding box center [216, 288] width 10 height 10
checkbox input "true"
checkbox input "false"
click at [218, 306] on input "Doc Type column toggle visibility (hidden)" at bounding box center [216, 306] width 10 height 10
checkbox input "true"
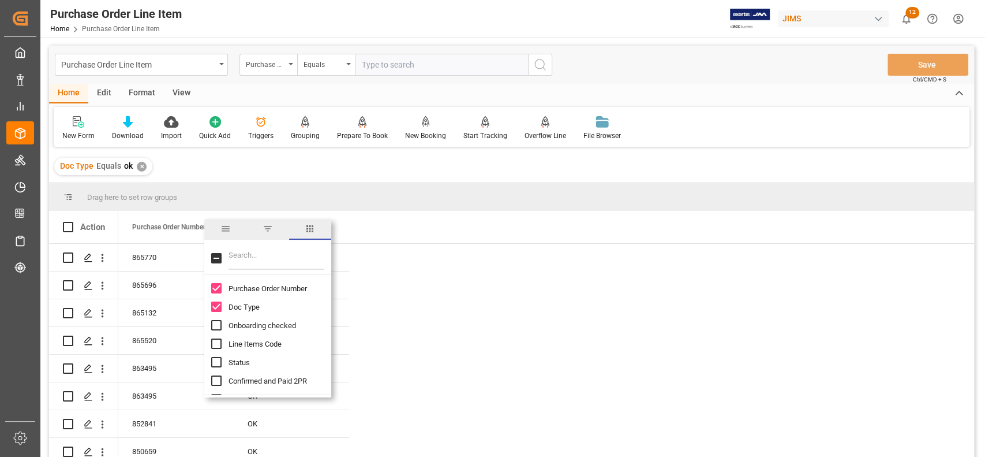
click at [256, 258] on input "Filter Columns Input" at bounding box center [277, 257] width 96 height 23
type input "ref"
click at [215, 343] on input "Reference 2 Vendor column toggle visibility (hidden)" at bounding box center [216, 343] width 10 height 10
checkbox input "true"
checkbox input "false"
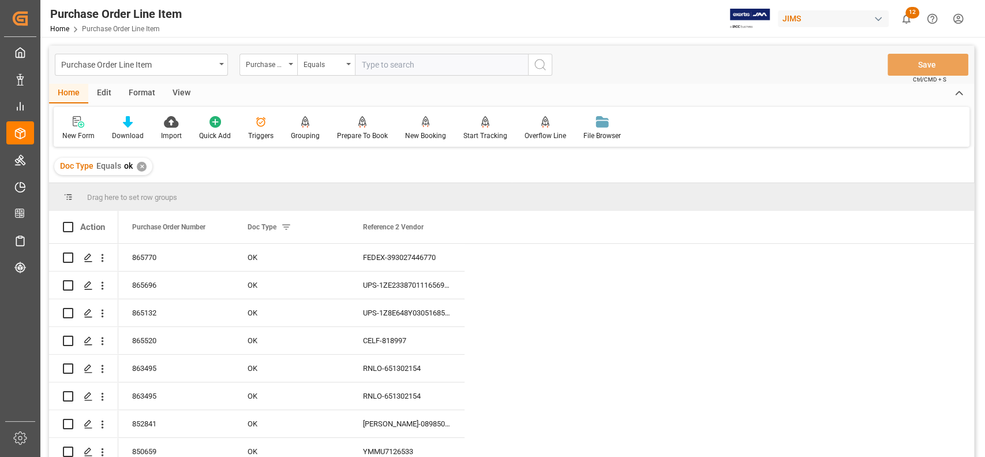
drag, startPoint x: 464, startPoint y: 227, endPoint x: 543, endPoint y: 222, distance: 79.3
click at [543, 222] on div at bounding box center [543, 227] width 5 height 32
click at [456, 413] on div "[PERSON_NAME]-0898503242" at bounding box center [446, 423] width 195 height 27
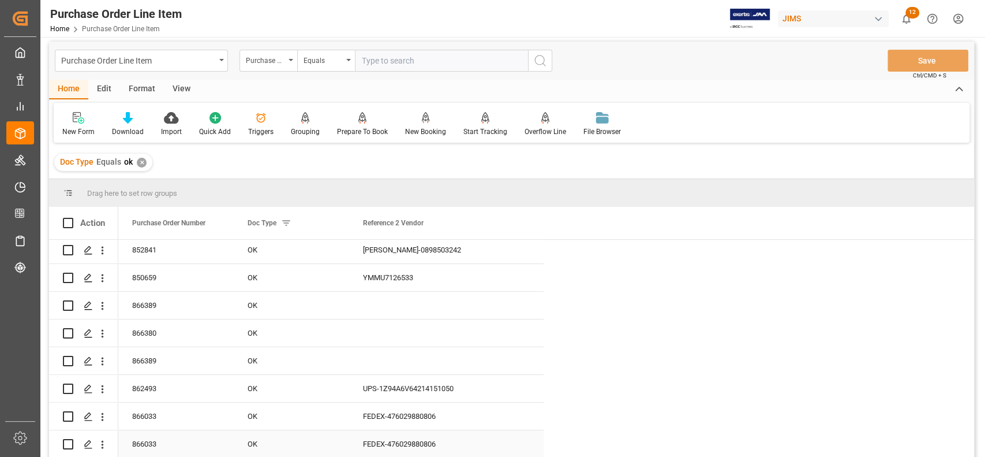
scroll to position [197, 0]
click at [441, 242] on div "YMMU7126533" at bounding box center [446, 249] width 195 height 27
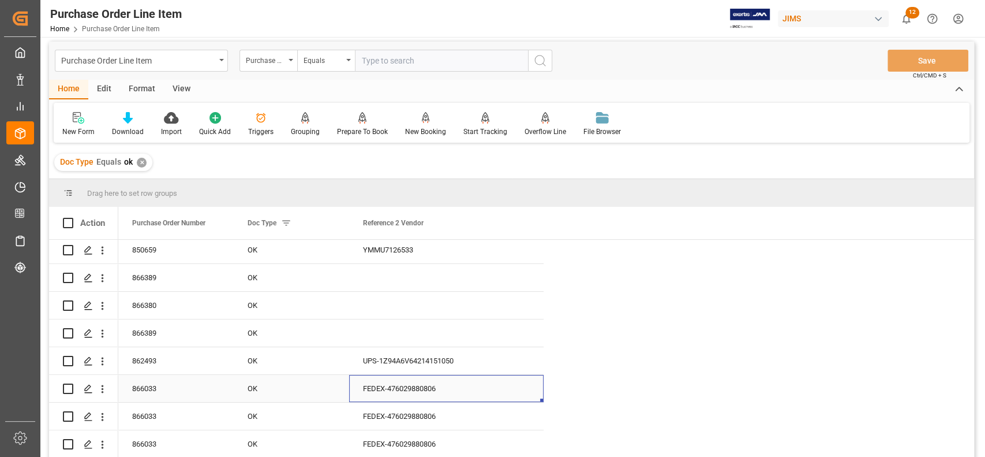
click at [379, 396] on div "FEDEX-476029880806" at bounding box center [446, 388] width 195 height 27
click at [414, 383] on div "FEDEX-476029880806" at bounding box center [446, 388] width 195 height 27
click at [413, 396] on input "FEDEX-476029880806" at bounding box center [446, 395] width 176 height 22
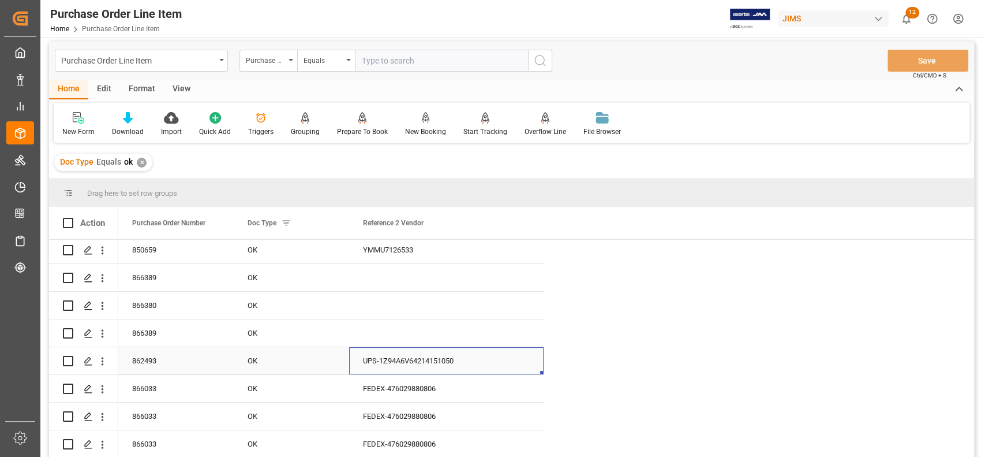
click at [515, 358] on div "UPS-1Z94A6V64214151050" at bounding box center [446, 360] width 195 height 27
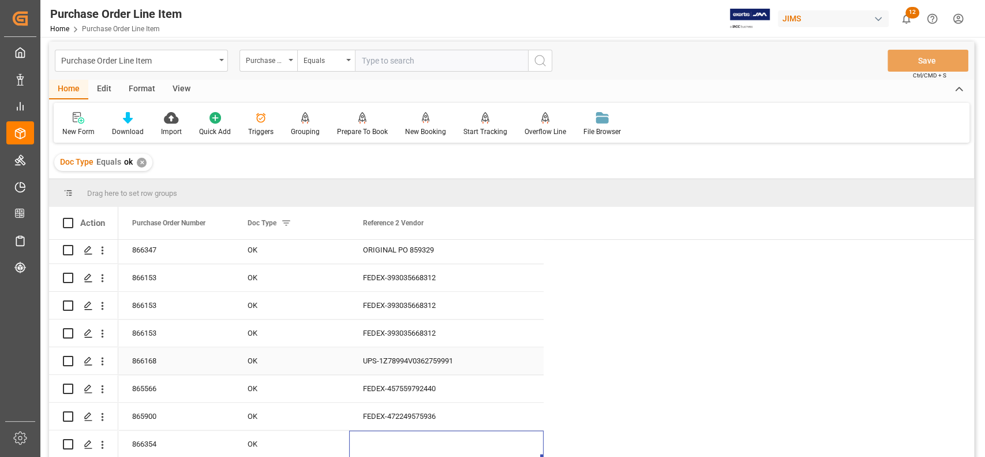
scroll to position [1139, 0]
click at [530, 225] on div "Reference 2 Vendor" at bounding box center [446, 223] width 195 height 32
click at [526, 221] on span at bounding box center [524, 223] width 10 height 10
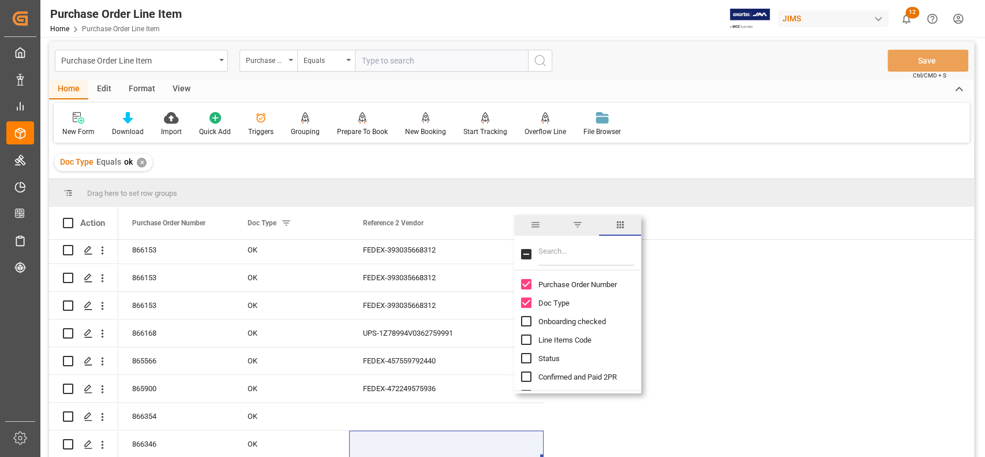
click at [605, 260] on input "Filter Columns Input" at bounding box center [586, 253] width 96 height 23
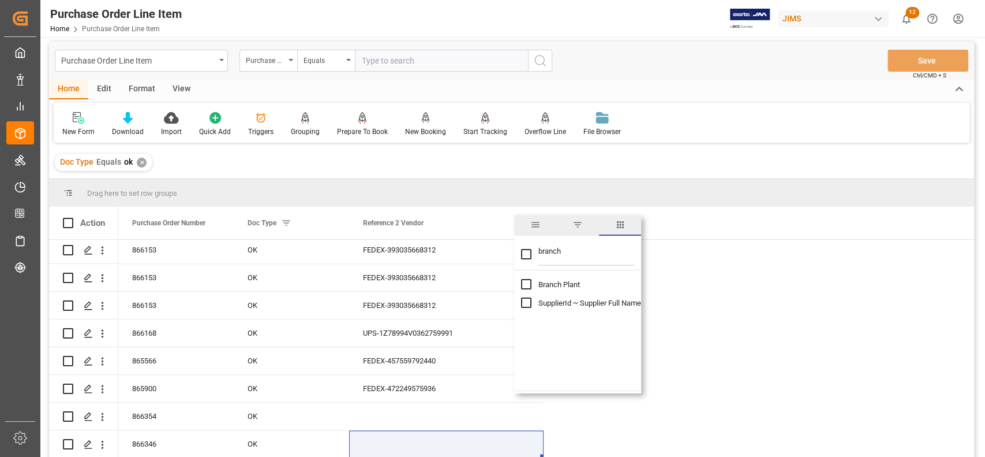
type input "branch"
click at [528, 281] on input "Branch Plant column toggle visibility (hidden)" at bounding box center [526, 284] width 10 height 10
checkbox input "true"
checkbox input "false"
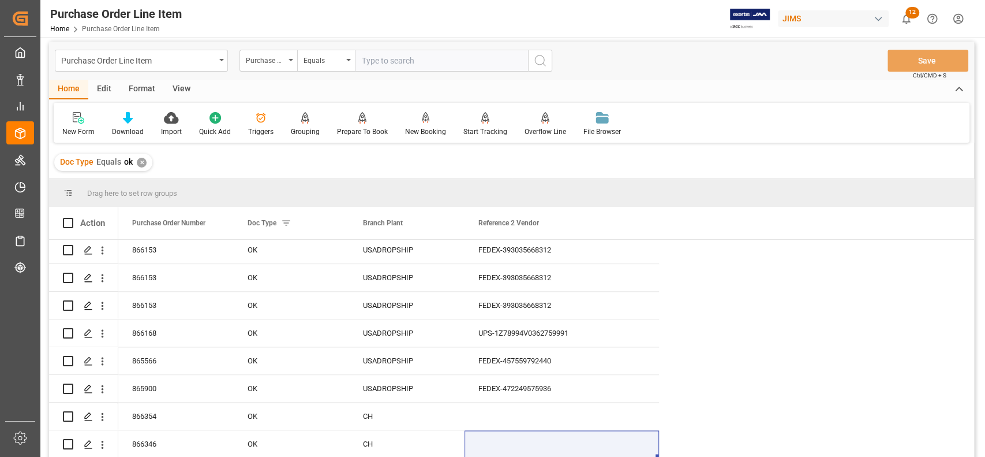
drag, startPoint x: 377, startPoint y: 216, endPoint x: 374, endPoint y: 164, distance: 52.0
click at [374, 164] on div "Purchase Order Line Item Purchase Order Number Equals Save Ctrl/CMD + S Home Ed…" at bounding box center [511, 263] width 925 height 442
drag, startPoint x: 383, startPoint y: 225, endPoint x: 381, endPoint y: 200, distance: 25.5
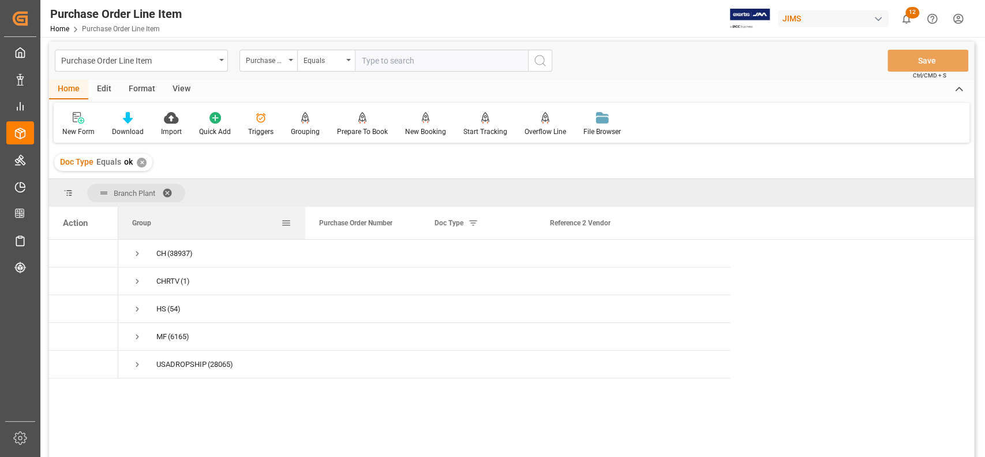
drag, startPoint x: 232, startPoint y: 219, endPoint x: 304, endPoint y: 228, distance: 72.1
click at [304, 228] on div at bounding box center [305, 223] width 5 height 32
